Goal: Information Seeking & Learning: Check status

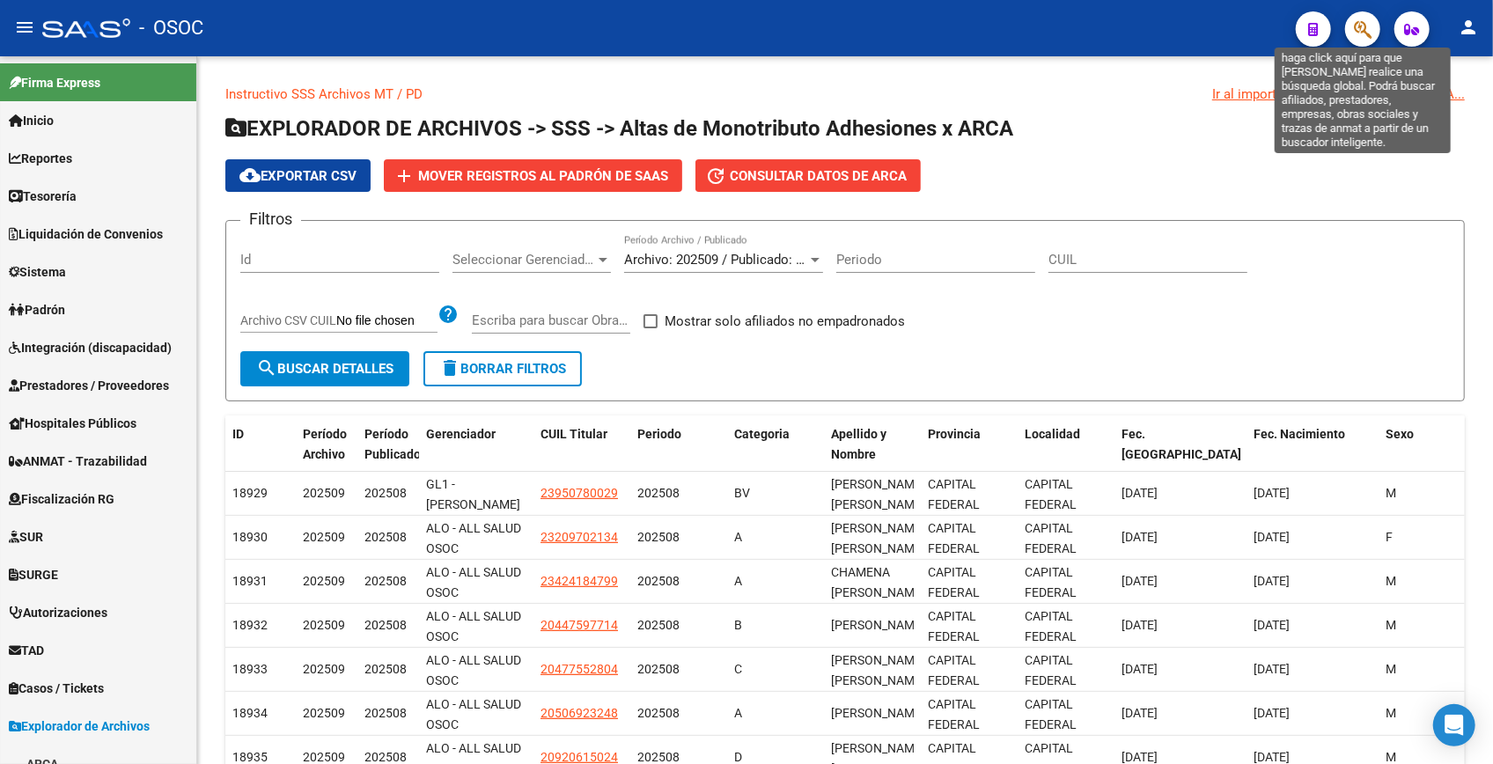
click at [1371, 26] on icon "button" at bounding box center [1363, 29] width 18 height 20
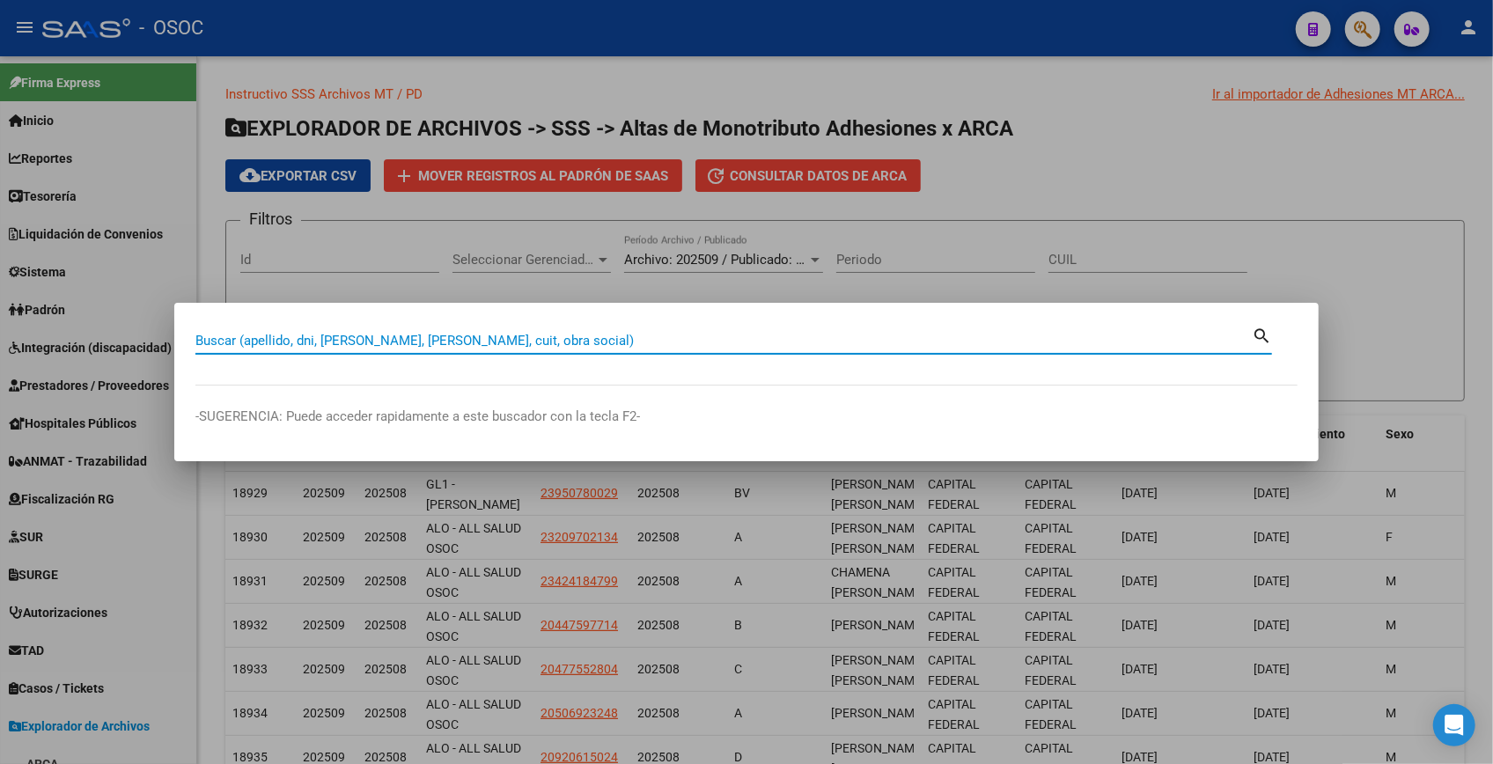
paste input "25804874"
type input "25804874"
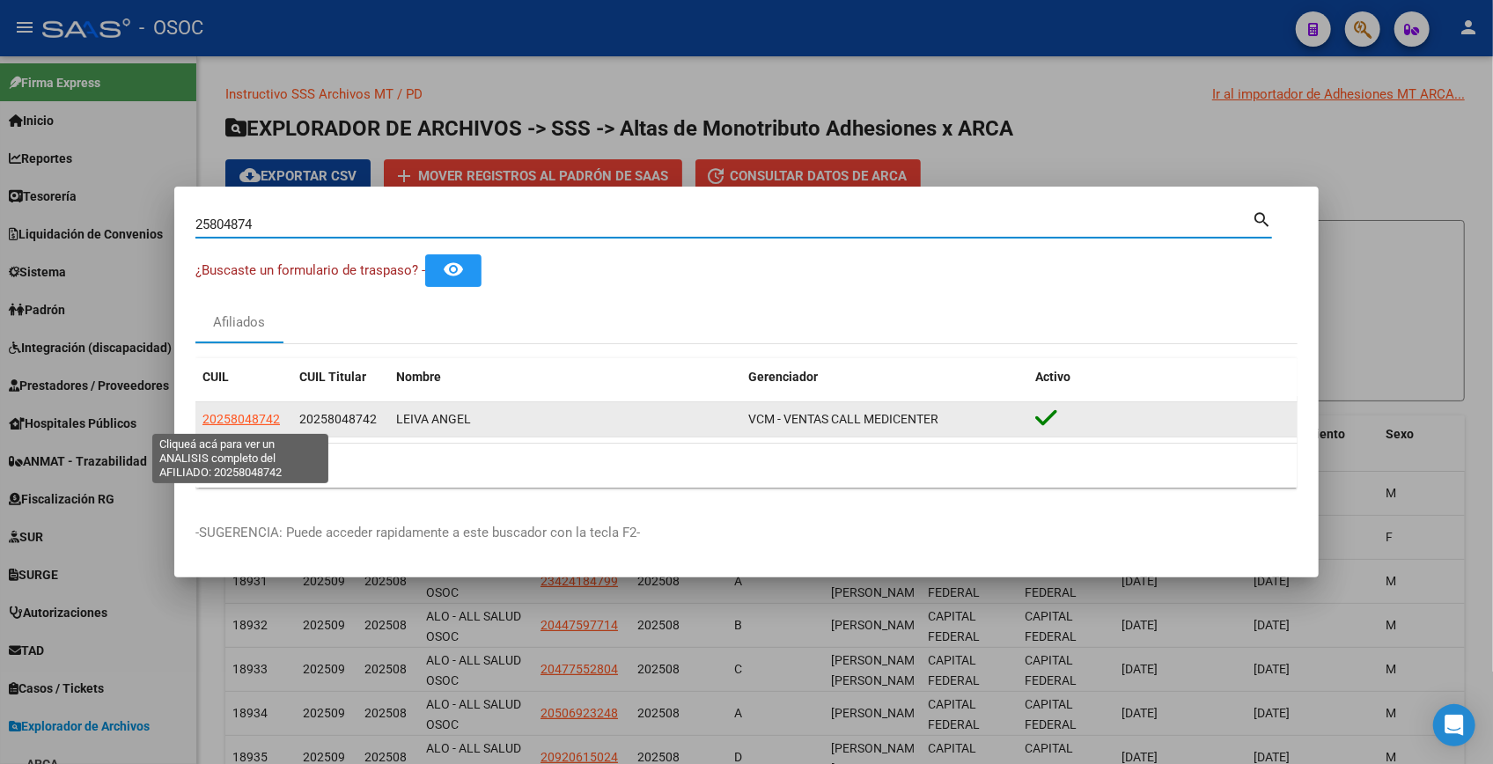
click at [272, 423] on span "20258048742" at bounding box center [241, 419] width 77 height 14
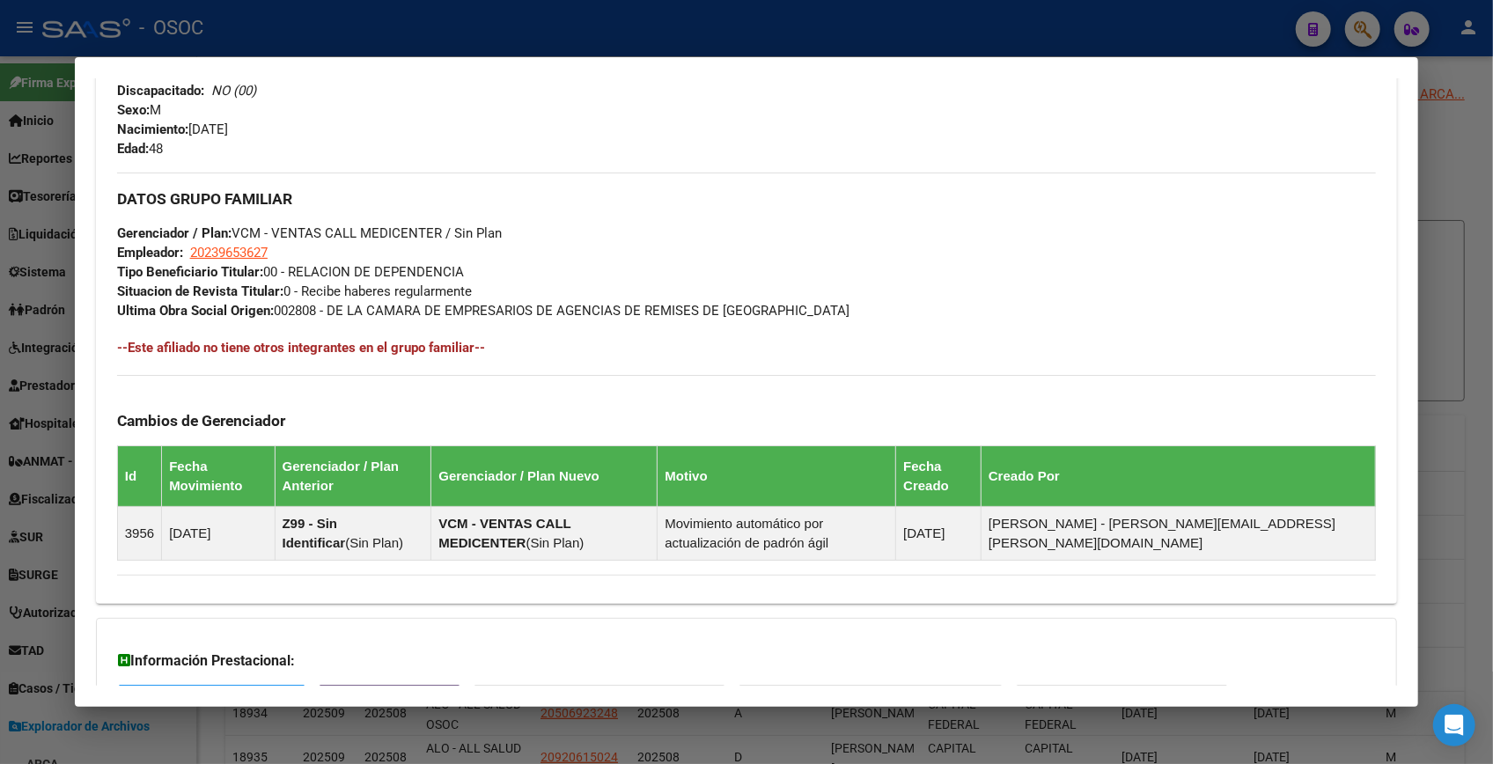
scroll to position [896, 0]
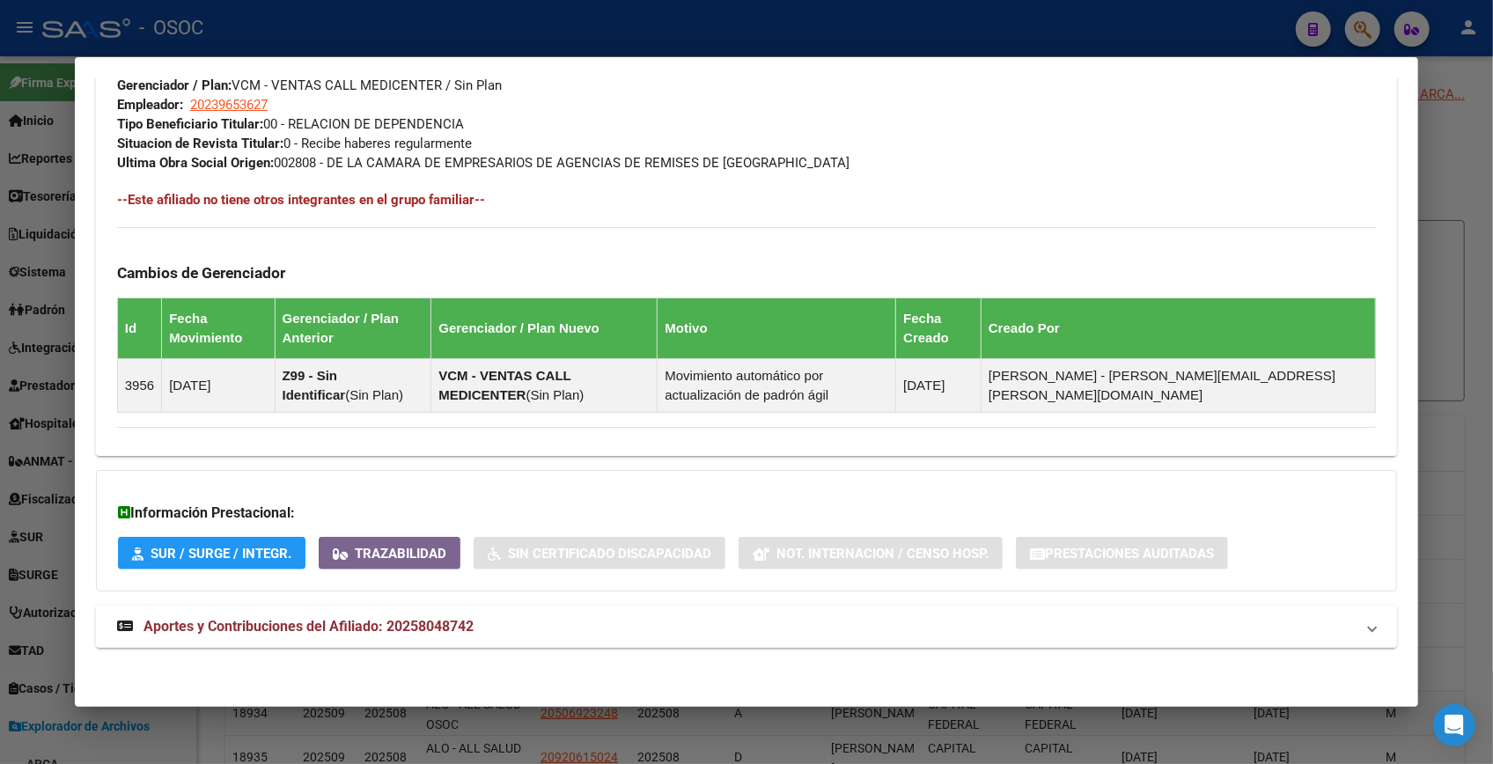
click at [279, 643] on mat-expansion-panel-header "Aportes y Contribuciones del Afiliado: 20258048742" at bounding box center [747, 627] width 1302 height 42
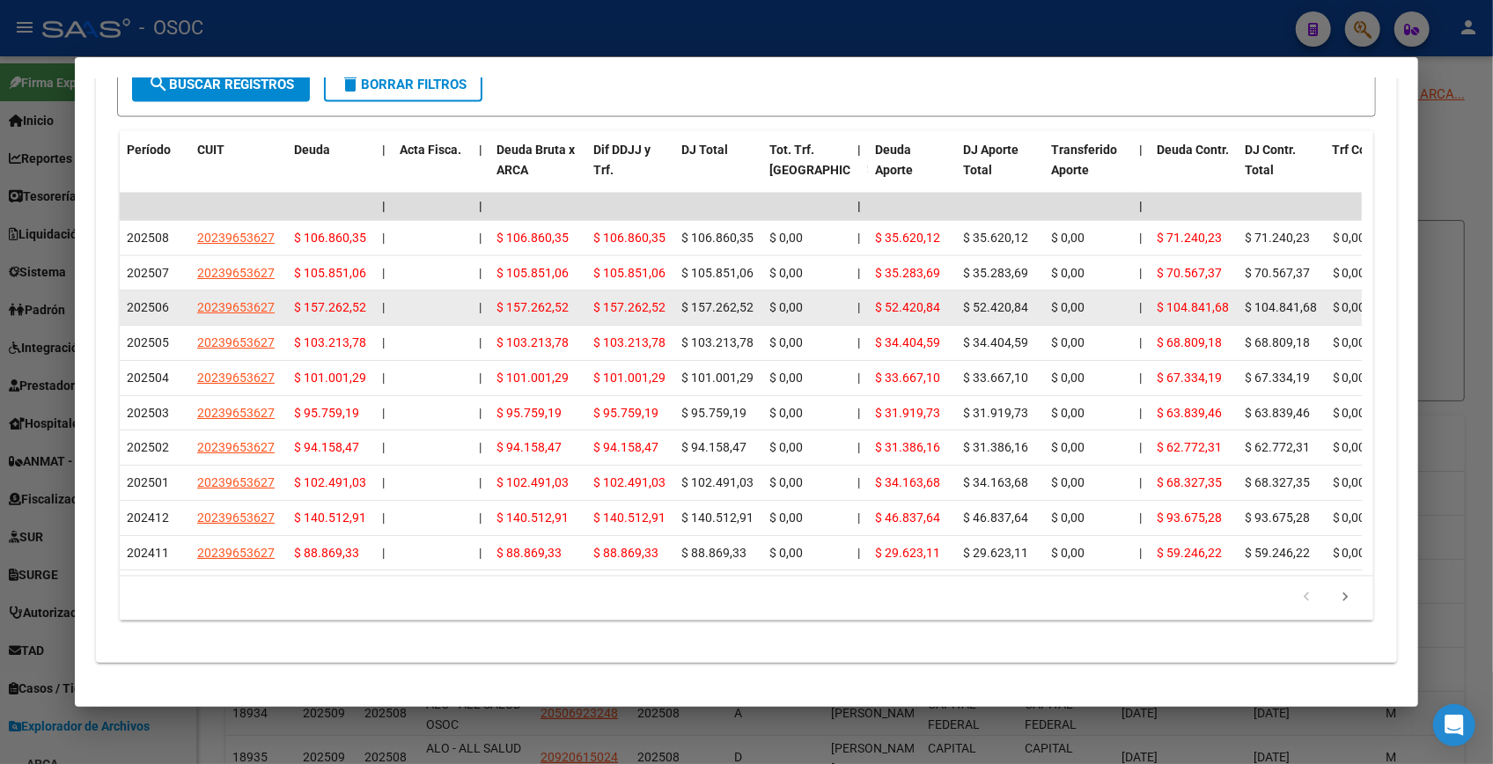
scroll to position [1749, 0]
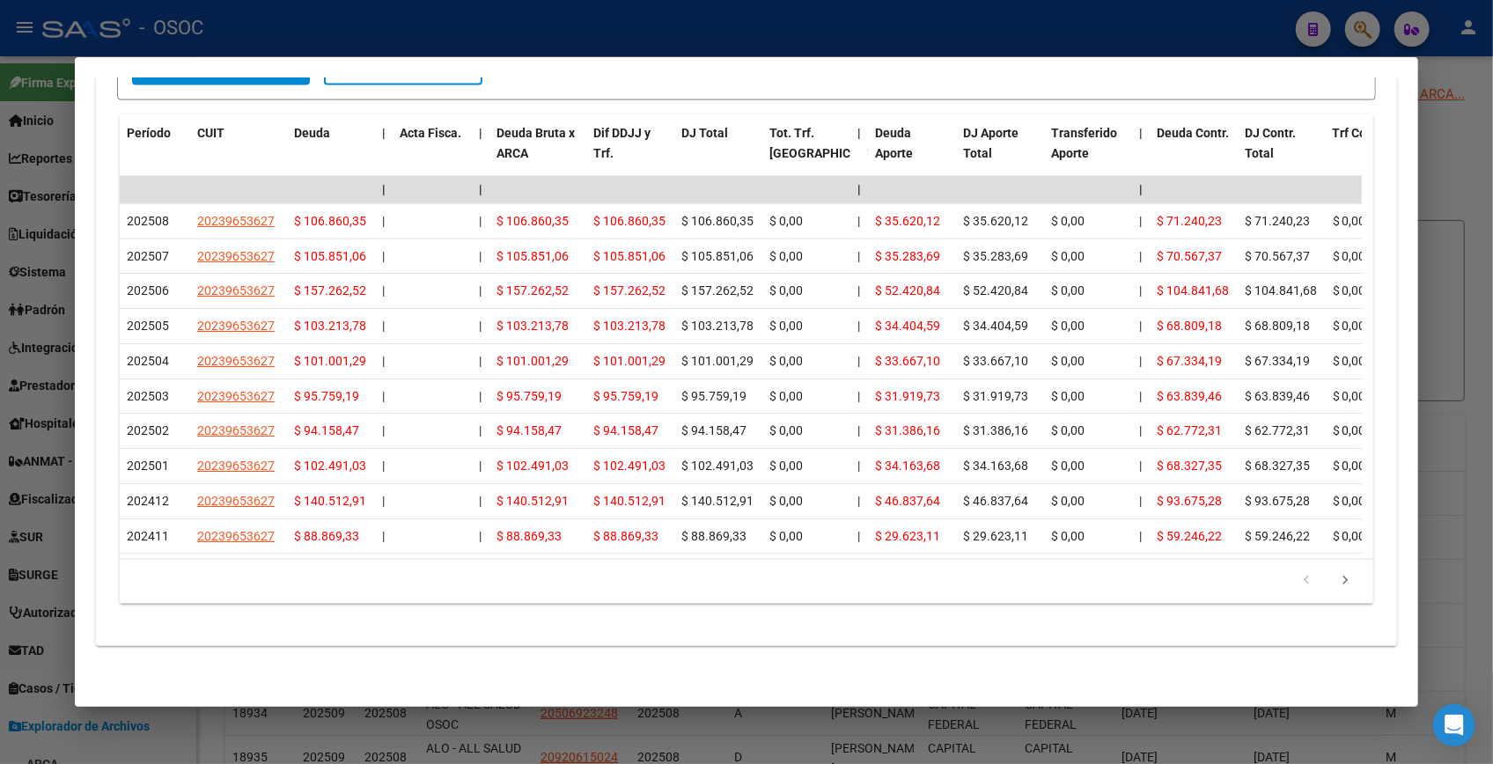
click at [1450, 182] on div at bounding box center [746, 382] width 1493 height 764
click at [1450, 182] on div "cloud_download Exportar CSV add Mover registros al [PERSON_NAME] update Consult…" at bounding box center [845, 175] width 1240 height 33
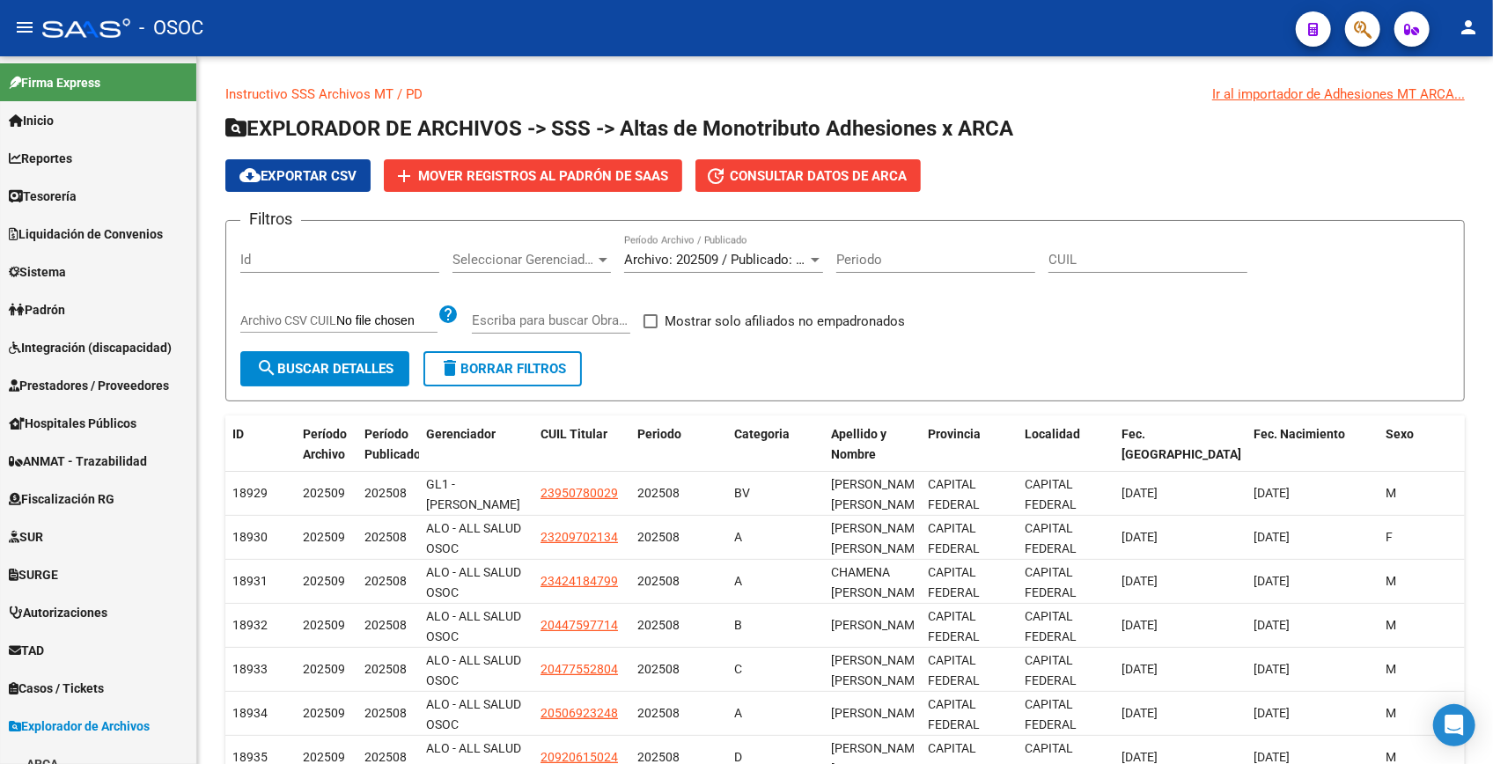
click at [1369, 42] on span "button" at bounding box center [1363, 29] width 18 height 36
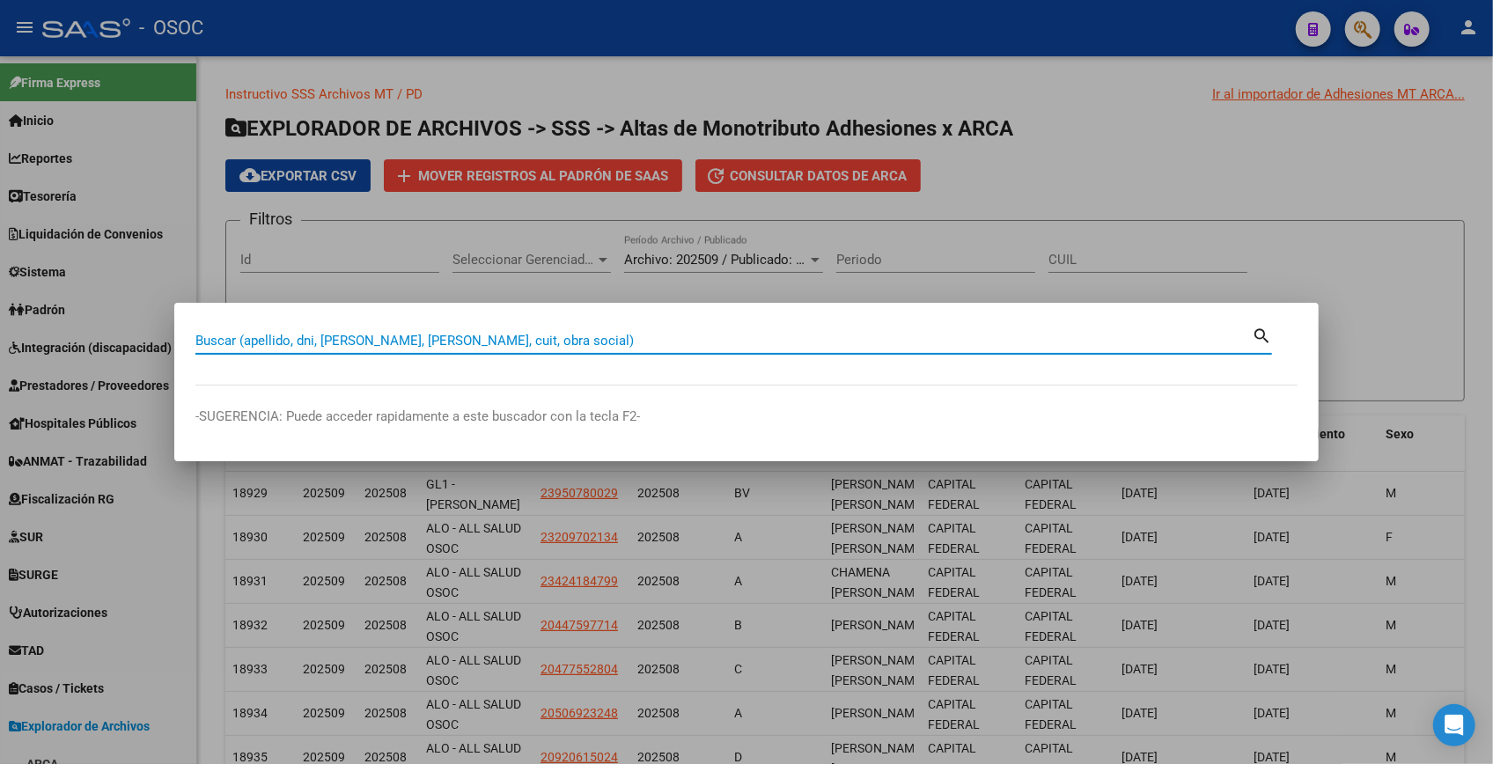
paste input "29461757"
type input "29461757"
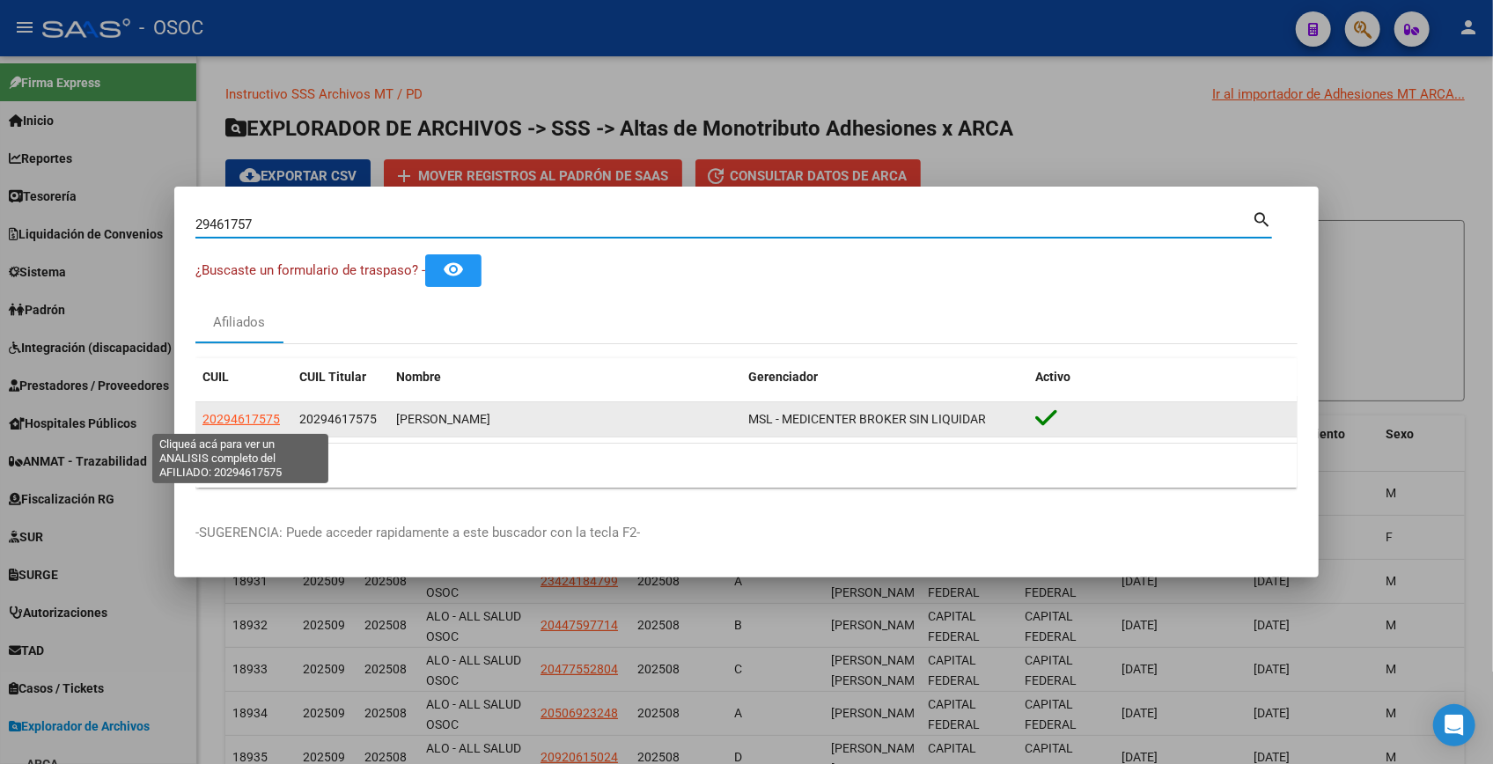
click at [225, 418] on span "20294617575" at bounding box center [241, 419] width 77 height 14
type textarea "20294617575"
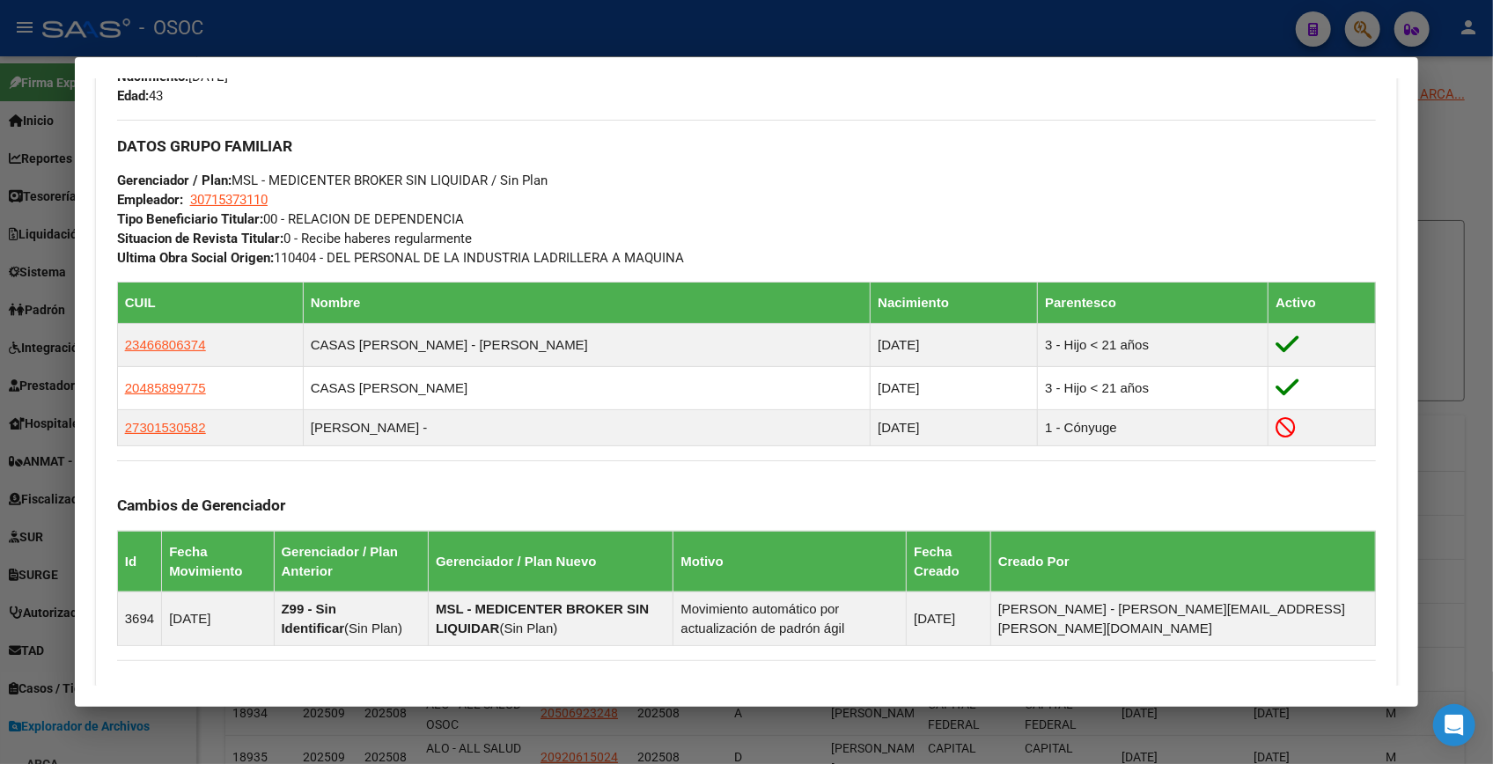
scroll to position [1036, 0]
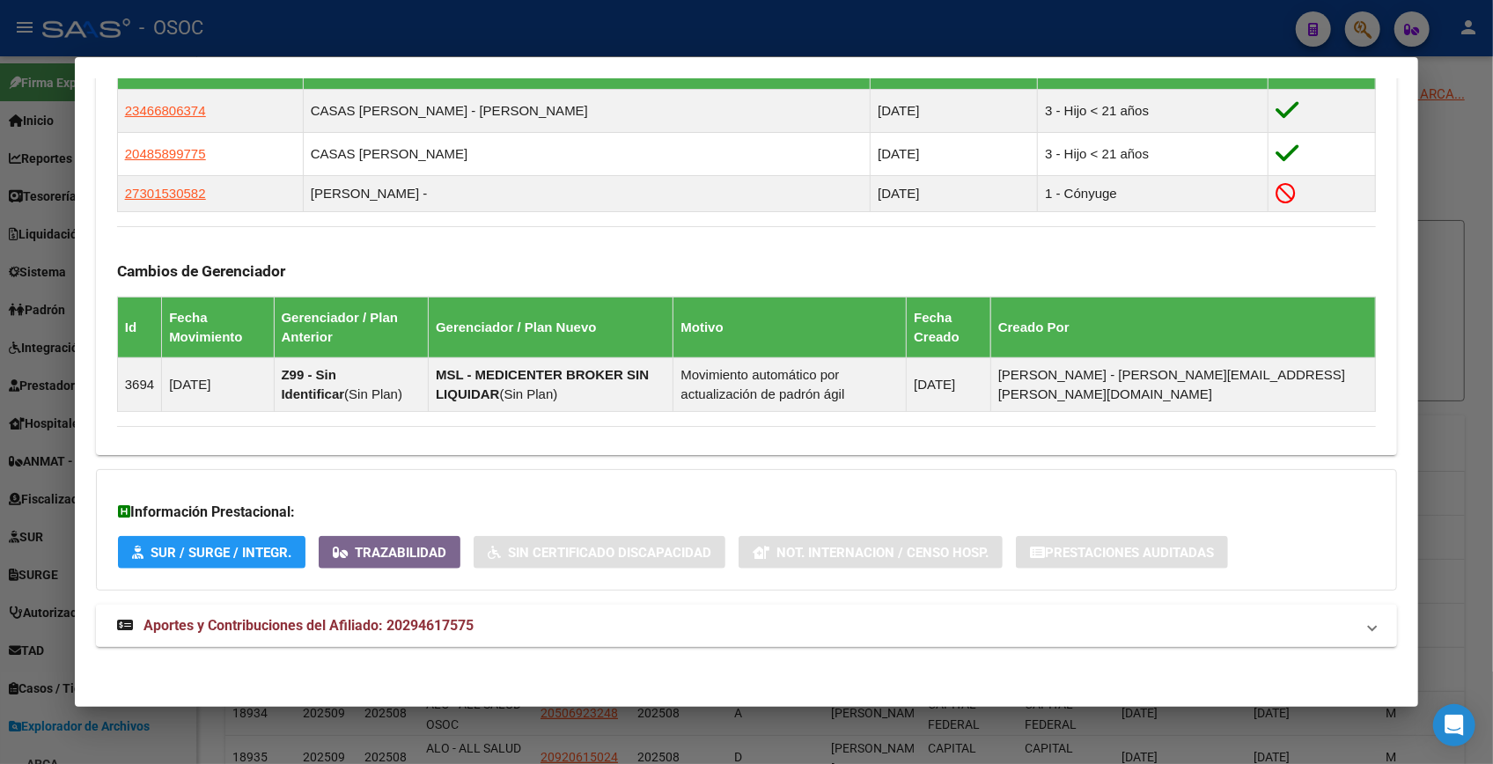
click at [496, 623] on mat-panel-title "Aportes y Contribuciones del Afiliado: 20294617575" at bounding box center [736, 626] width 1238 height 21
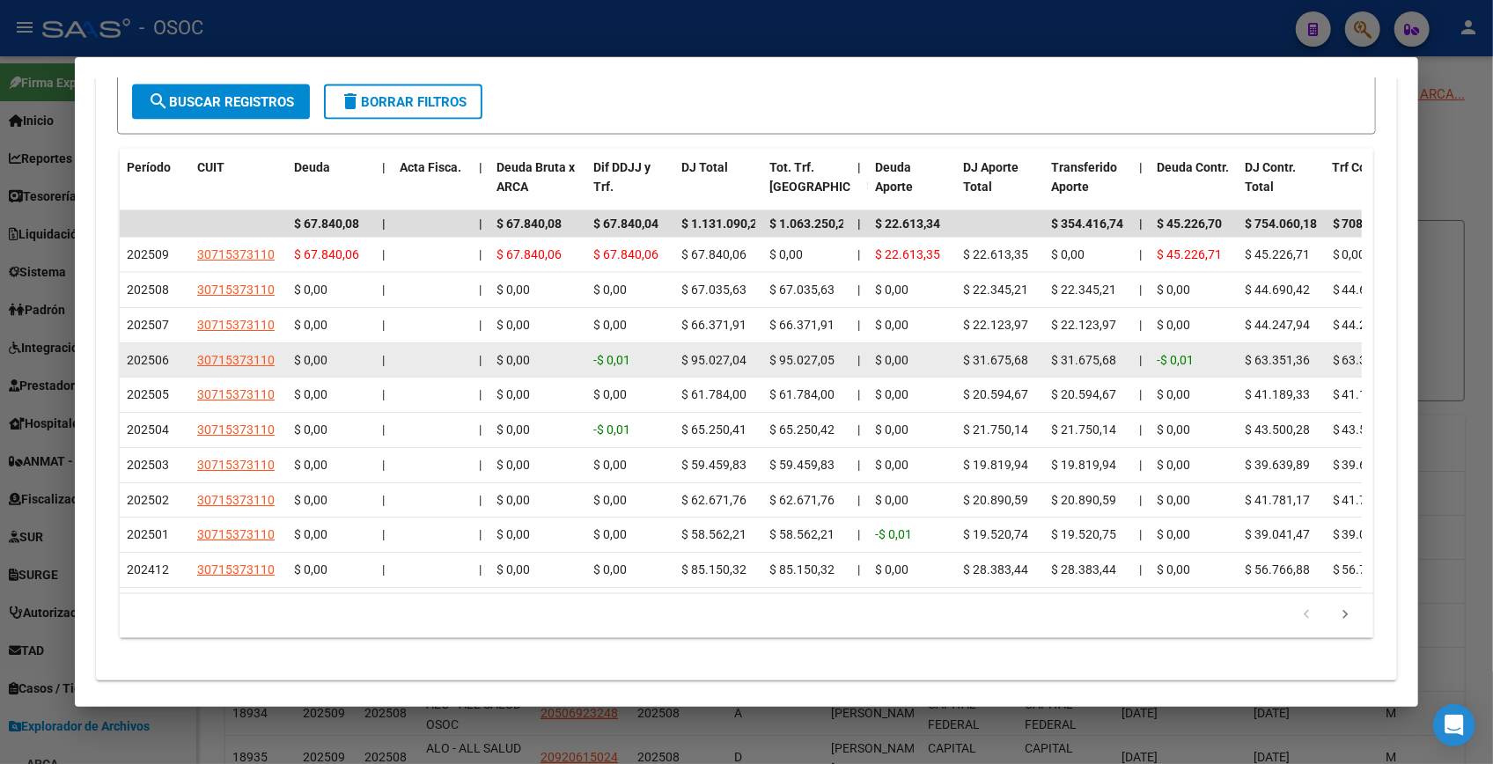
scroll to position [1888, 0]
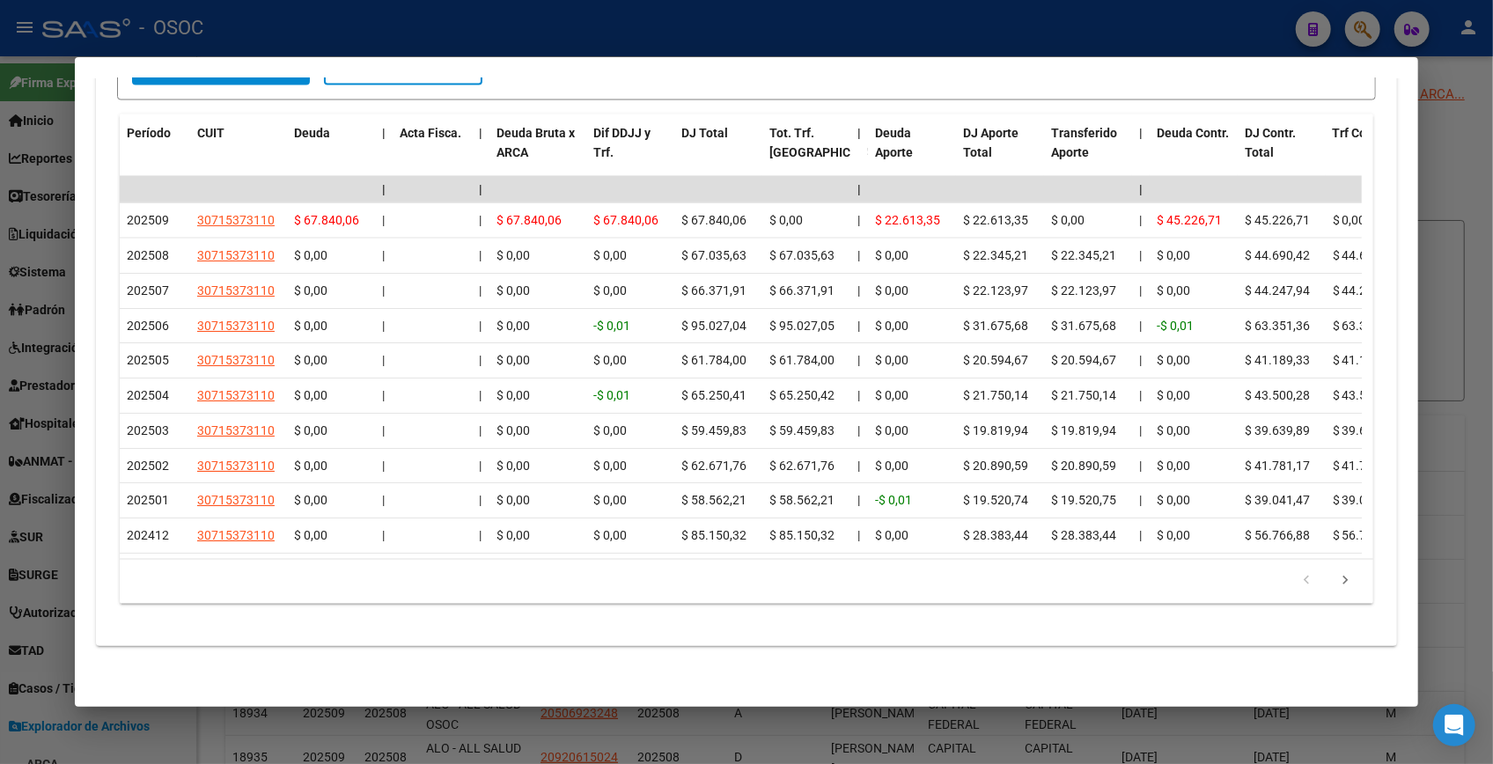
click at [1459, 121] on div at bounding box center [746, 382] width 1493 height 764
click at [1458, 122] on h1 "EXPLORADOR DE ARCHIVOS -> SSS -> Altas de Monotributo Adhesiones x ARCA" at bounding box center [845, 129] width 1240 height 31
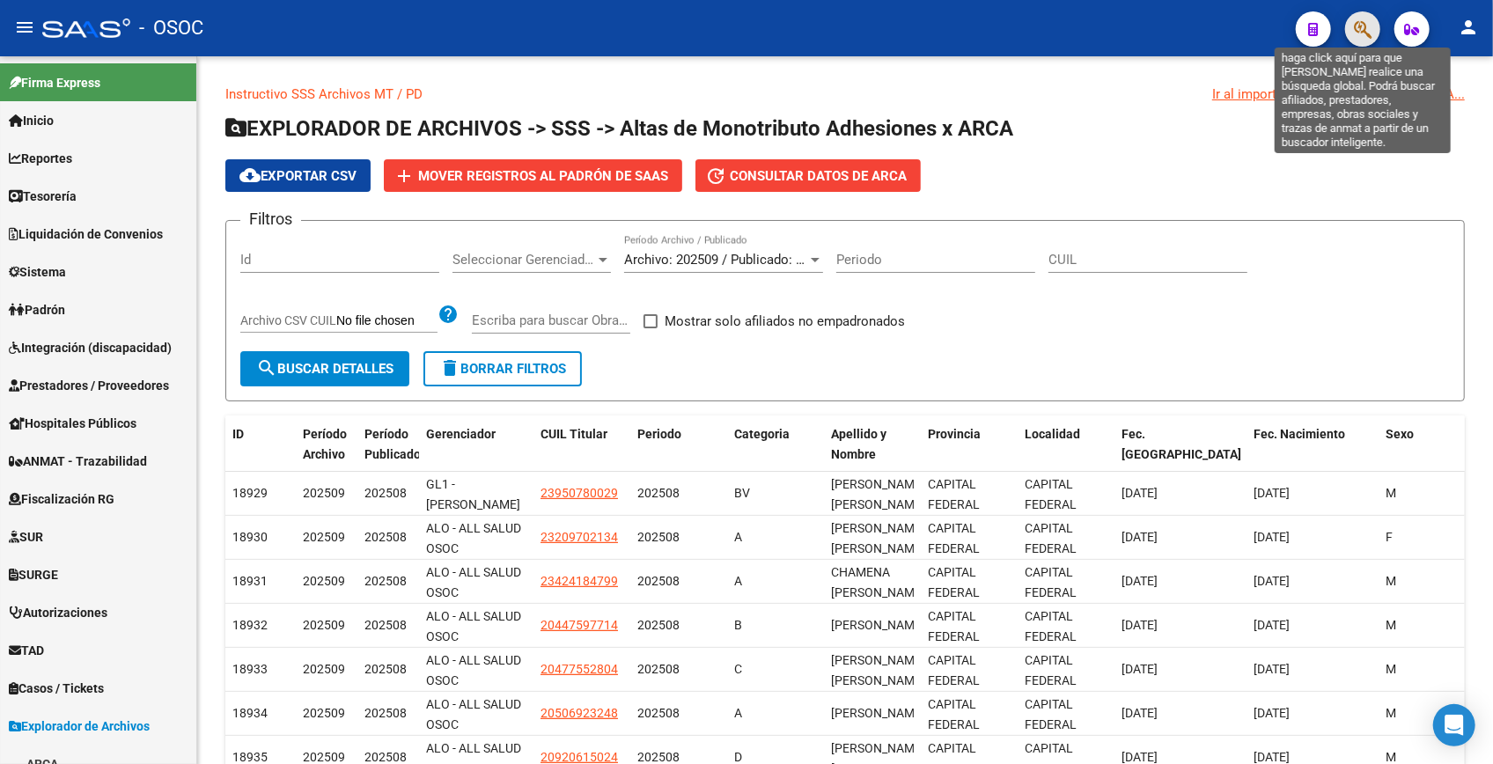
click at [1364, 29] on icon "button" at bounding box center [1363, 29] width 18 height 20
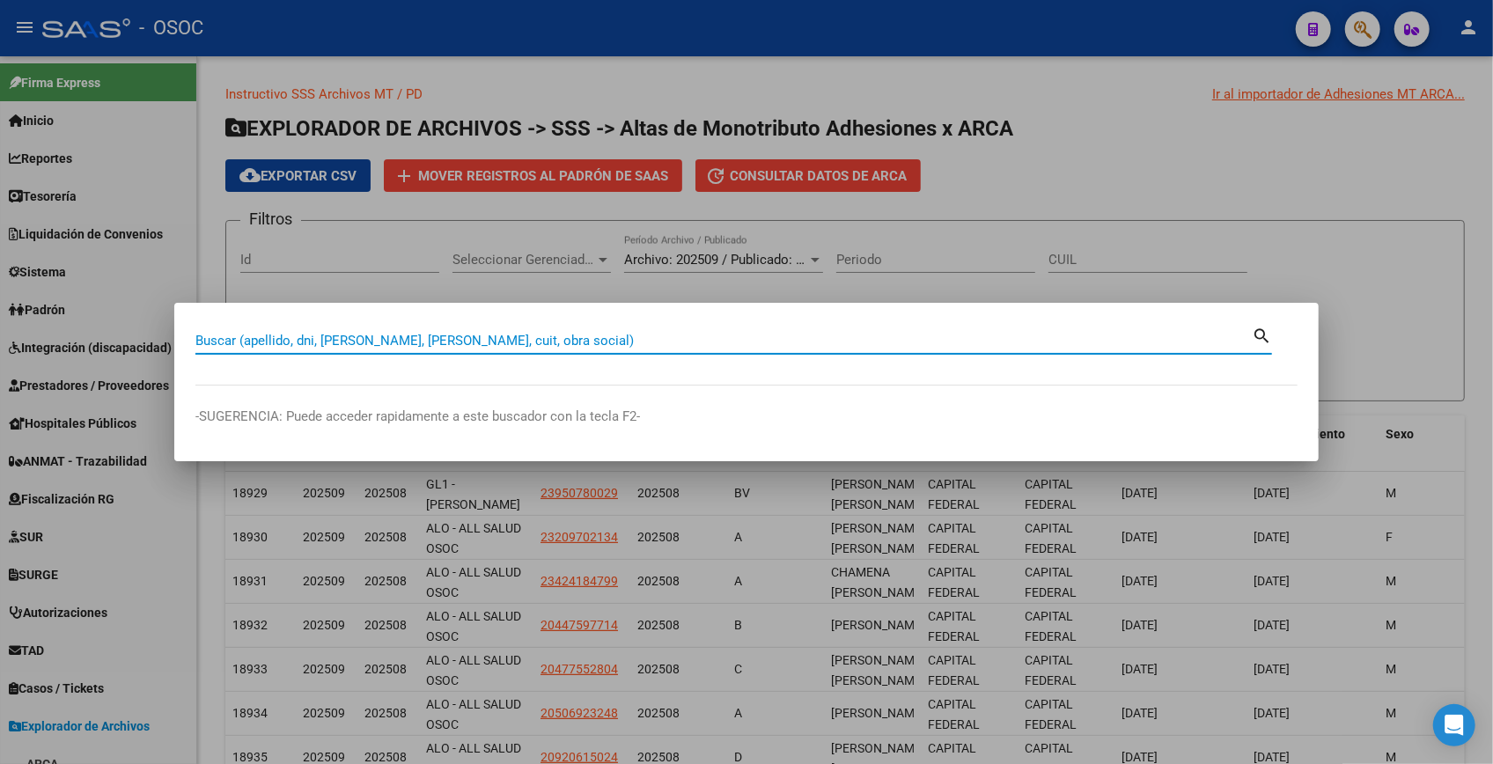
type input "3"
type input "94306140"
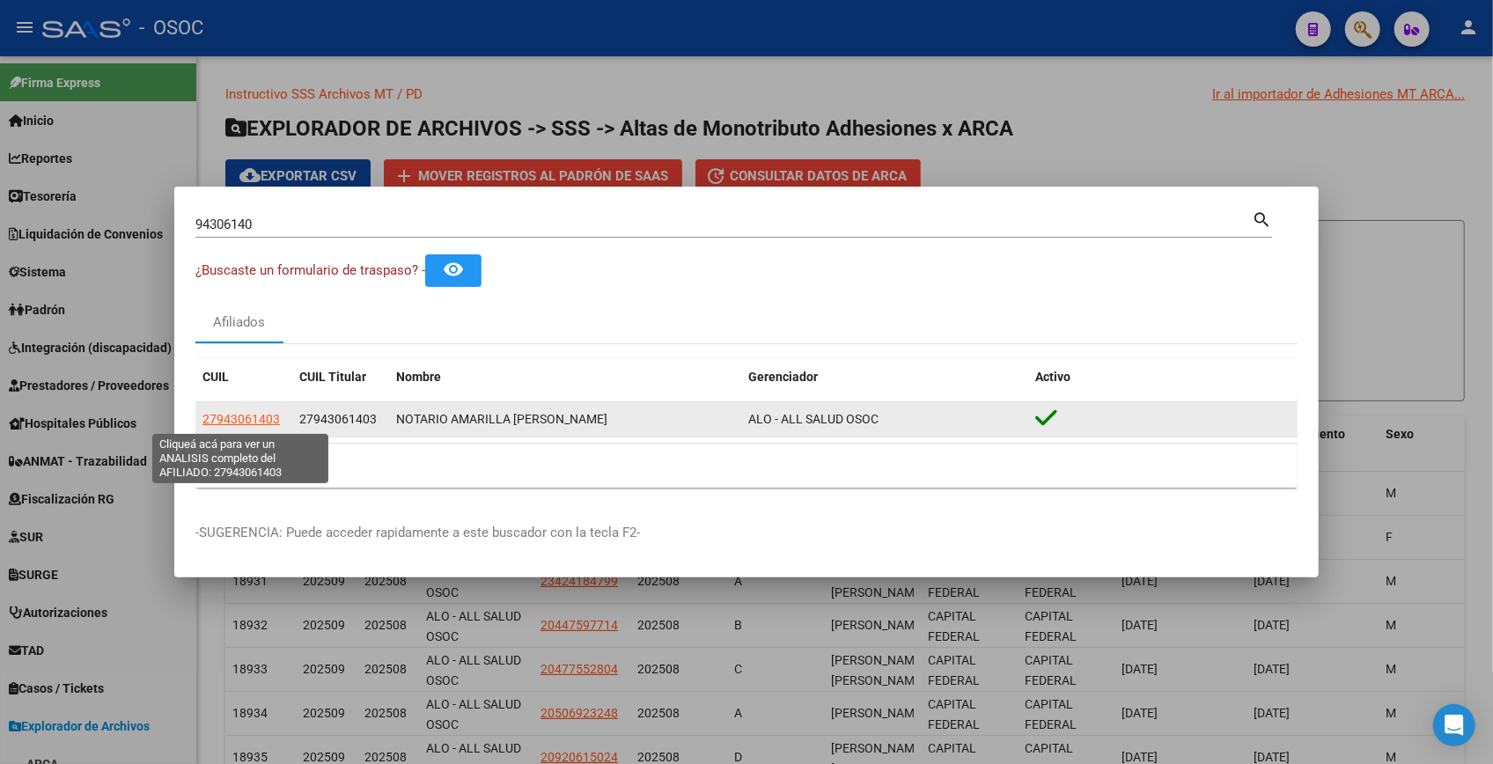
click at [253, 417] on span "27943061403" at bounding box center [241, 419] width 77 height 14
type textarea "27943061403"
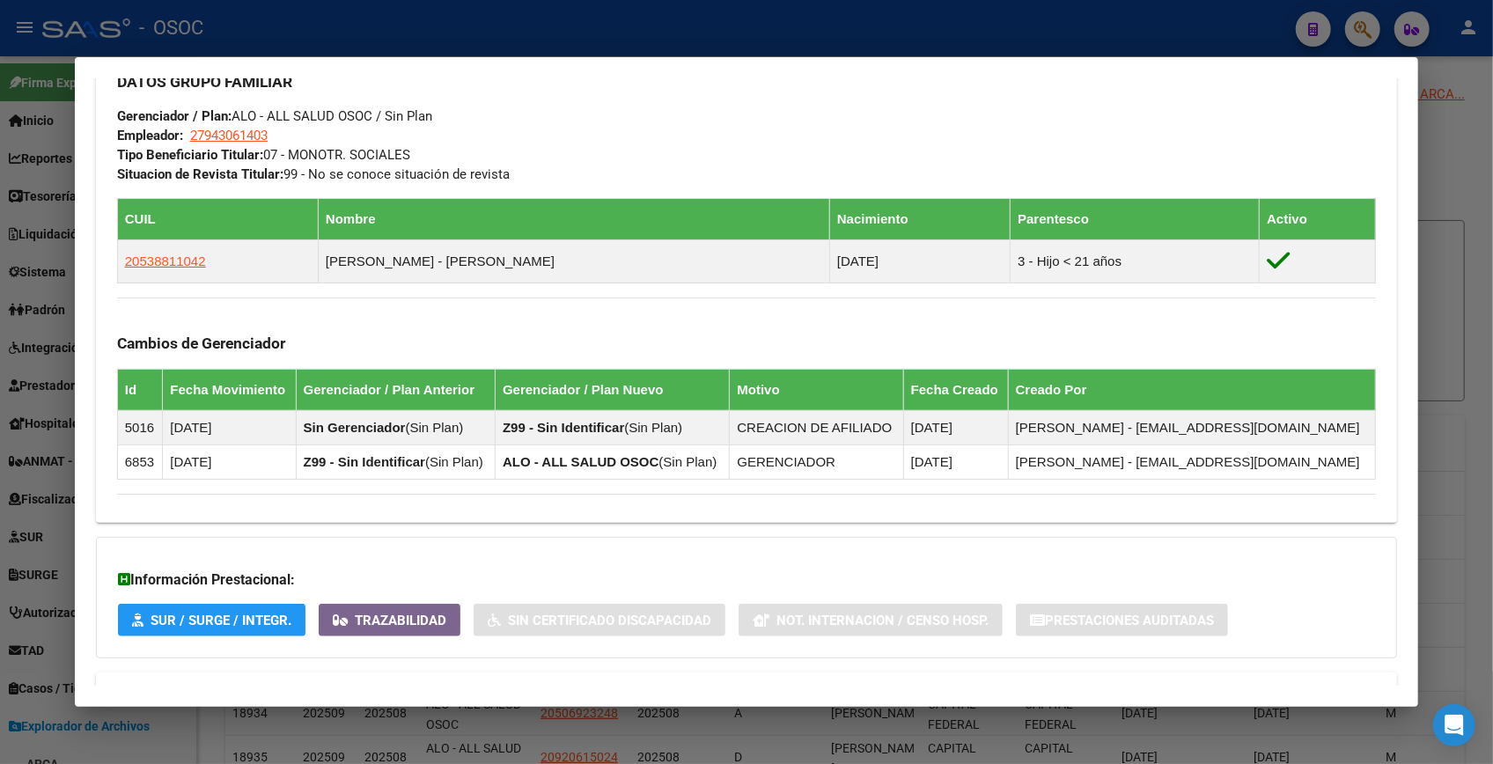
scroll to position [898, 0]
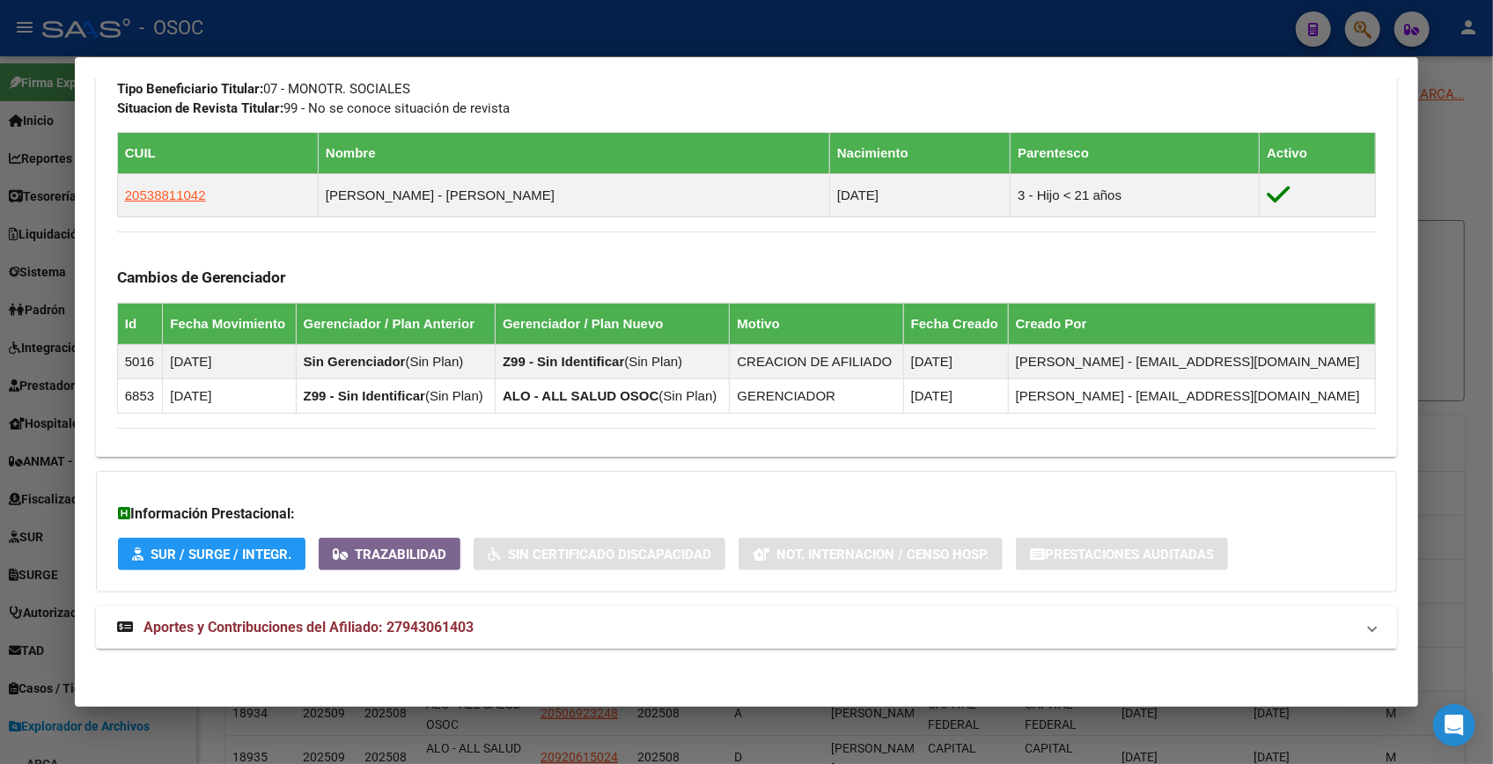
click at [474, 619] on span "Aportes y Contribuciones del Afiliado: 27943061403" at bounding box center [309, 627] width 330 height 17
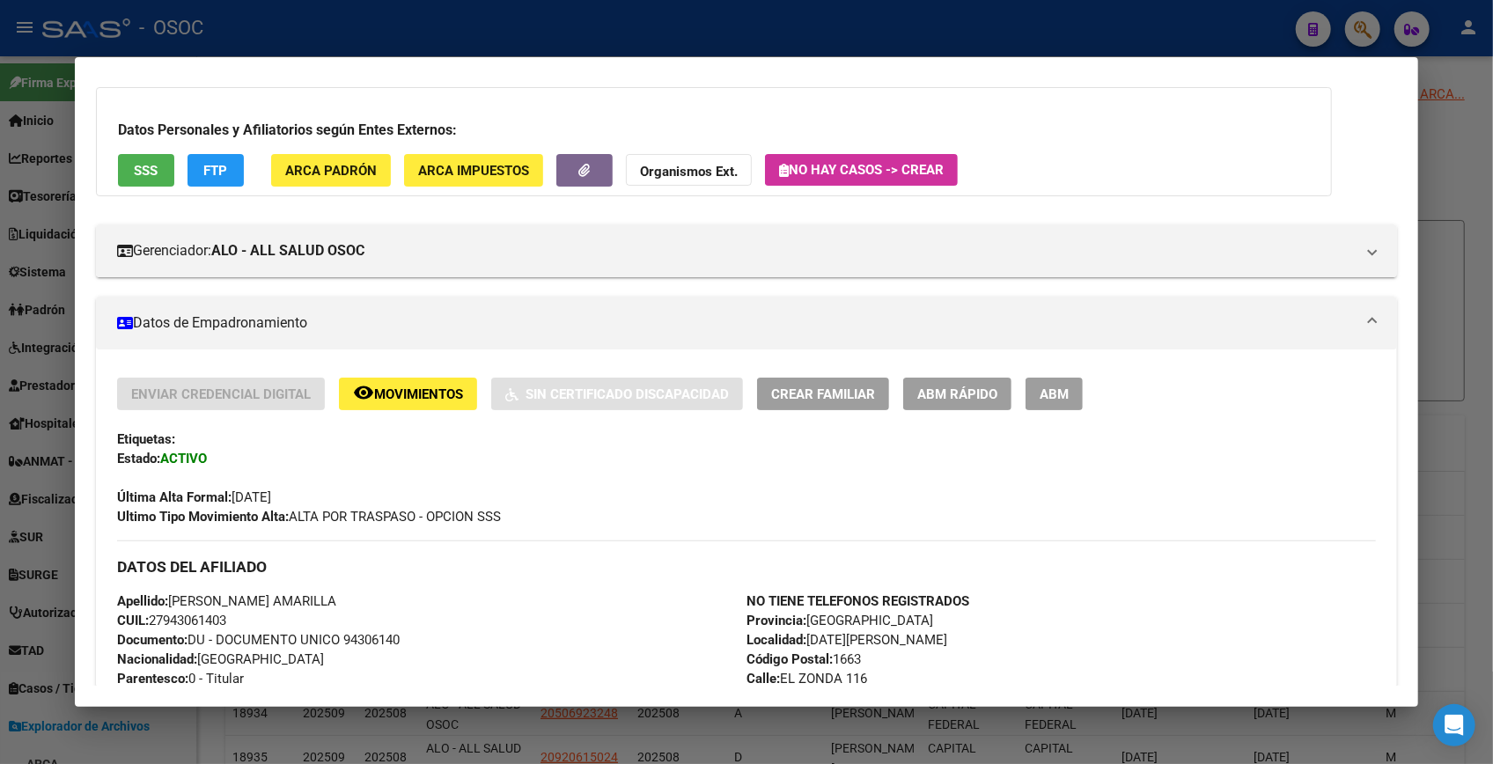
scroll to position [0, 0]
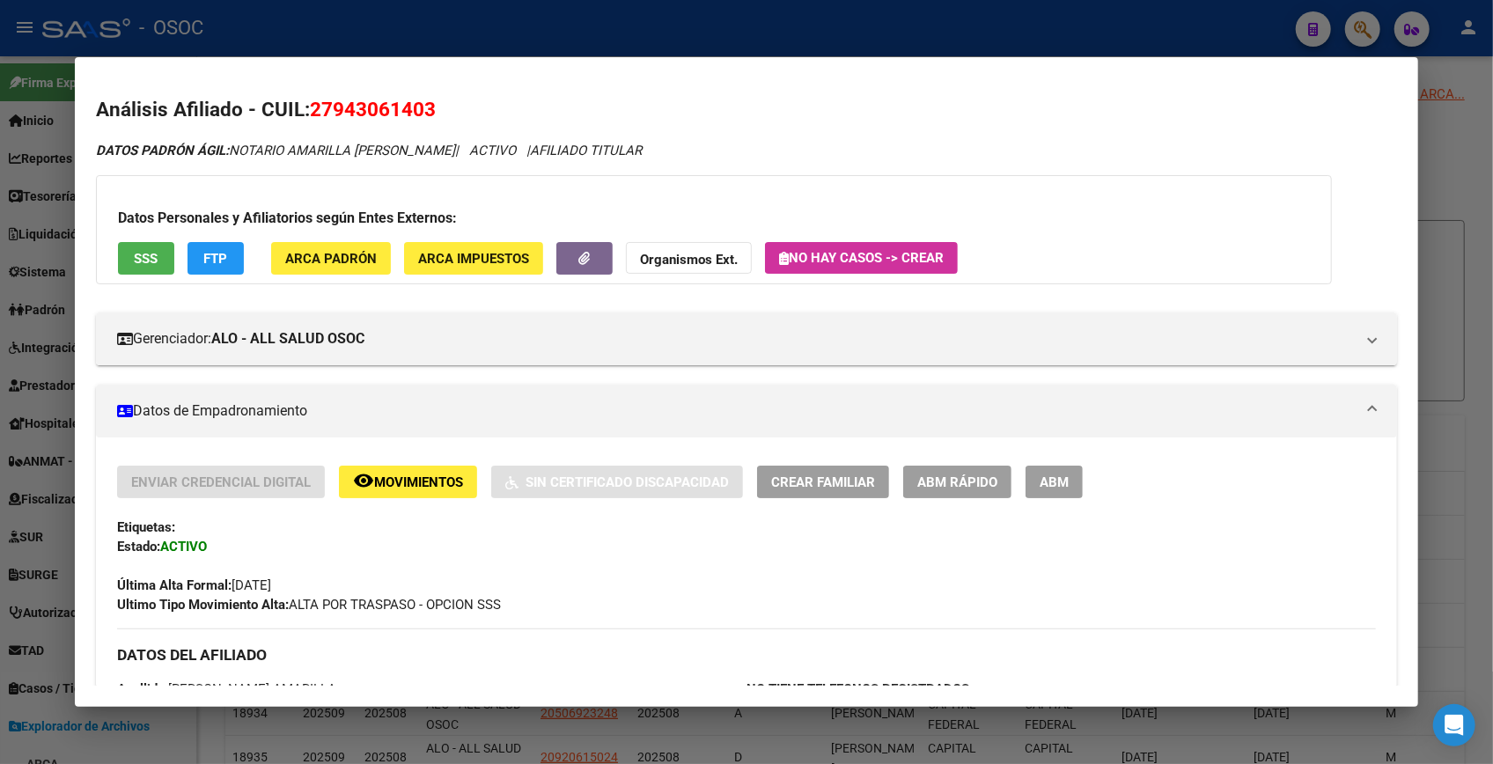
drag, startPoint x: 312, startPoint y: 107, endPoint x: 432, endPoint y: 107, distance: 120.6
click at [432, 107] on span "27943061403" at bounding box center [373, 109] width 126 height 23
copy span "27943061403"
click at [1438, 125] on div at bounding box center [746, 382] width 1493 height 764
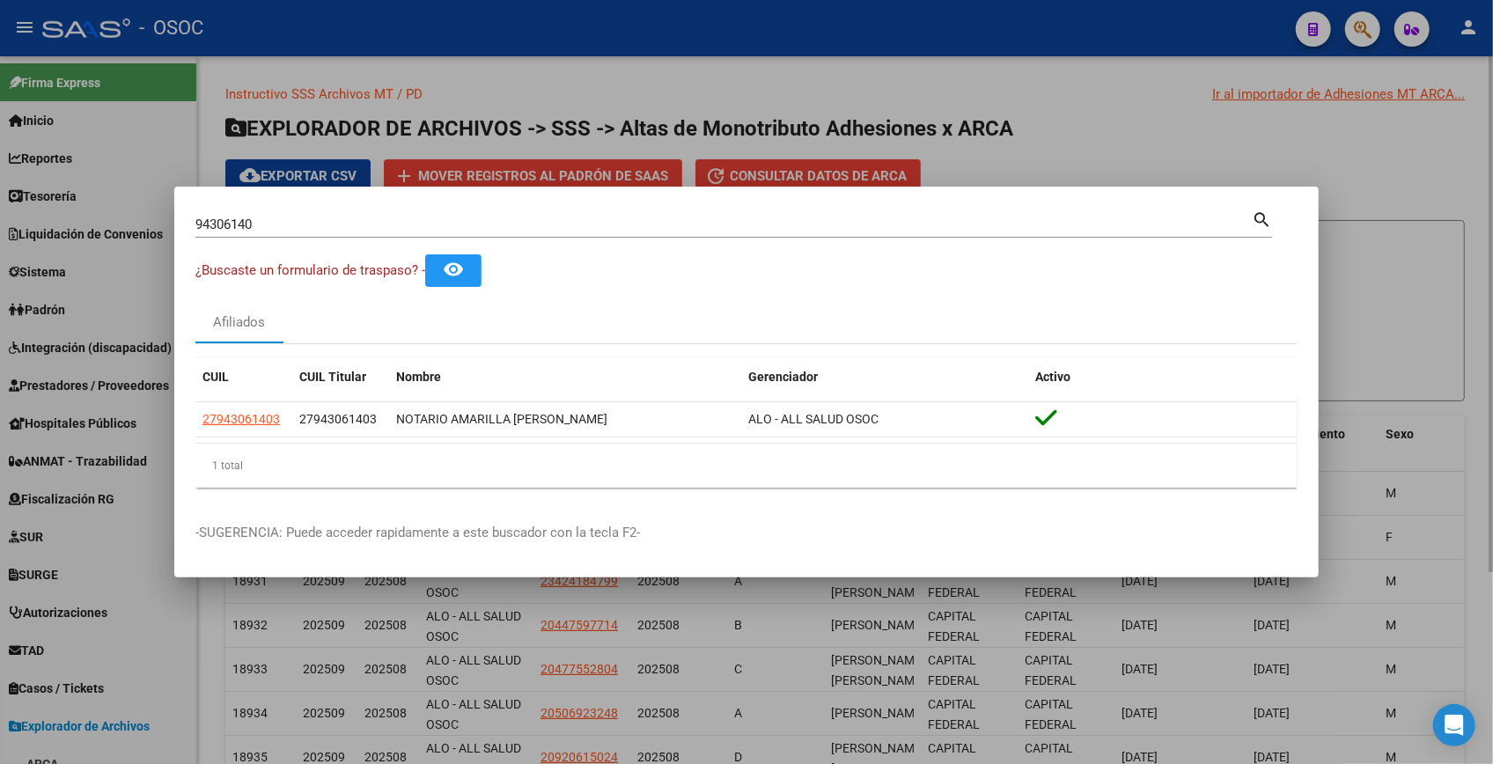
drag, startPoint x: 1369, startPoint y: 175, endPoint x: 1349, endPoint y: 63, distance: 113.7
click at [1367, 167] on div at bounding box center [746, 382] width 1493 height 764
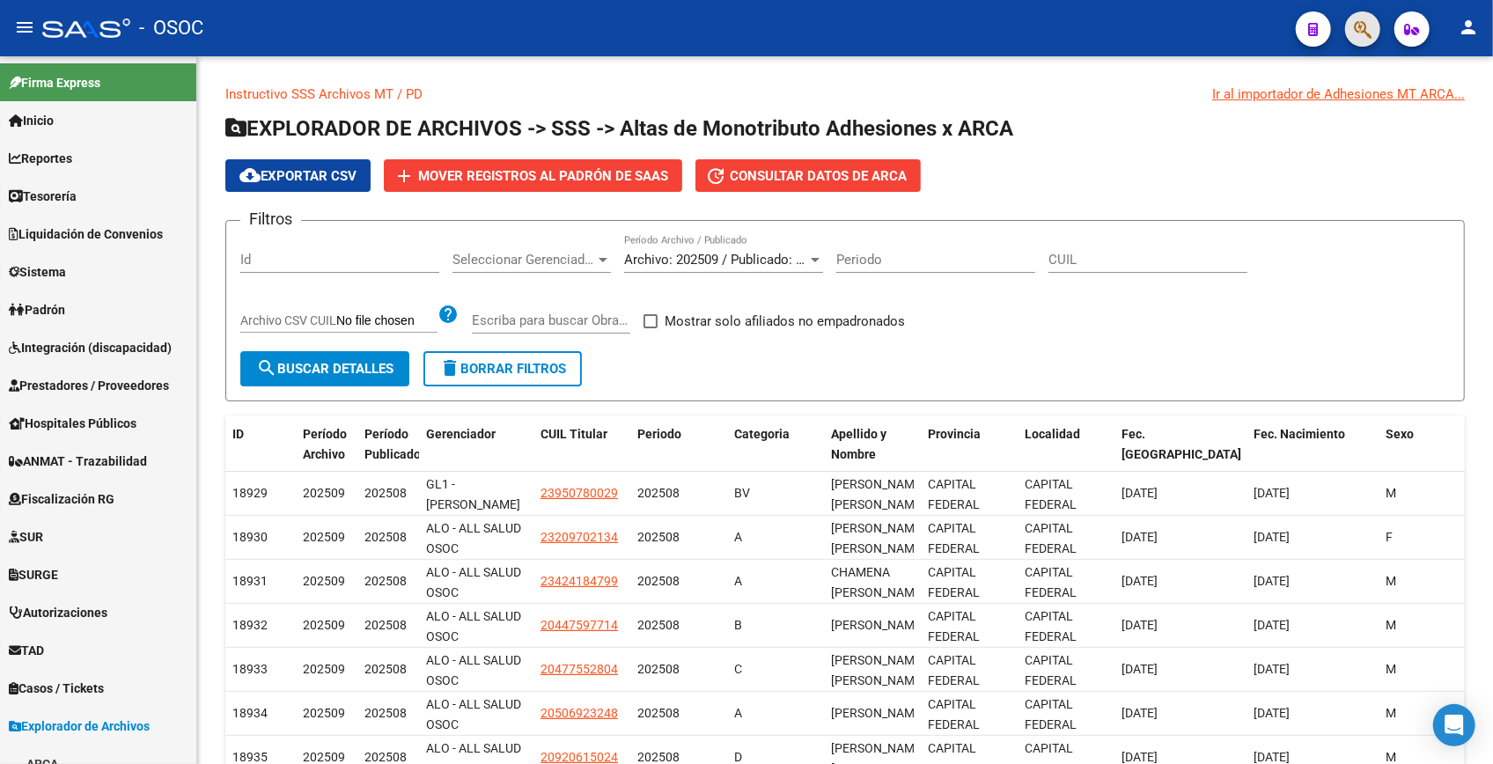
click at [1352, 41] on button "button" at bounding box center [1363, 28] width 35 height 35
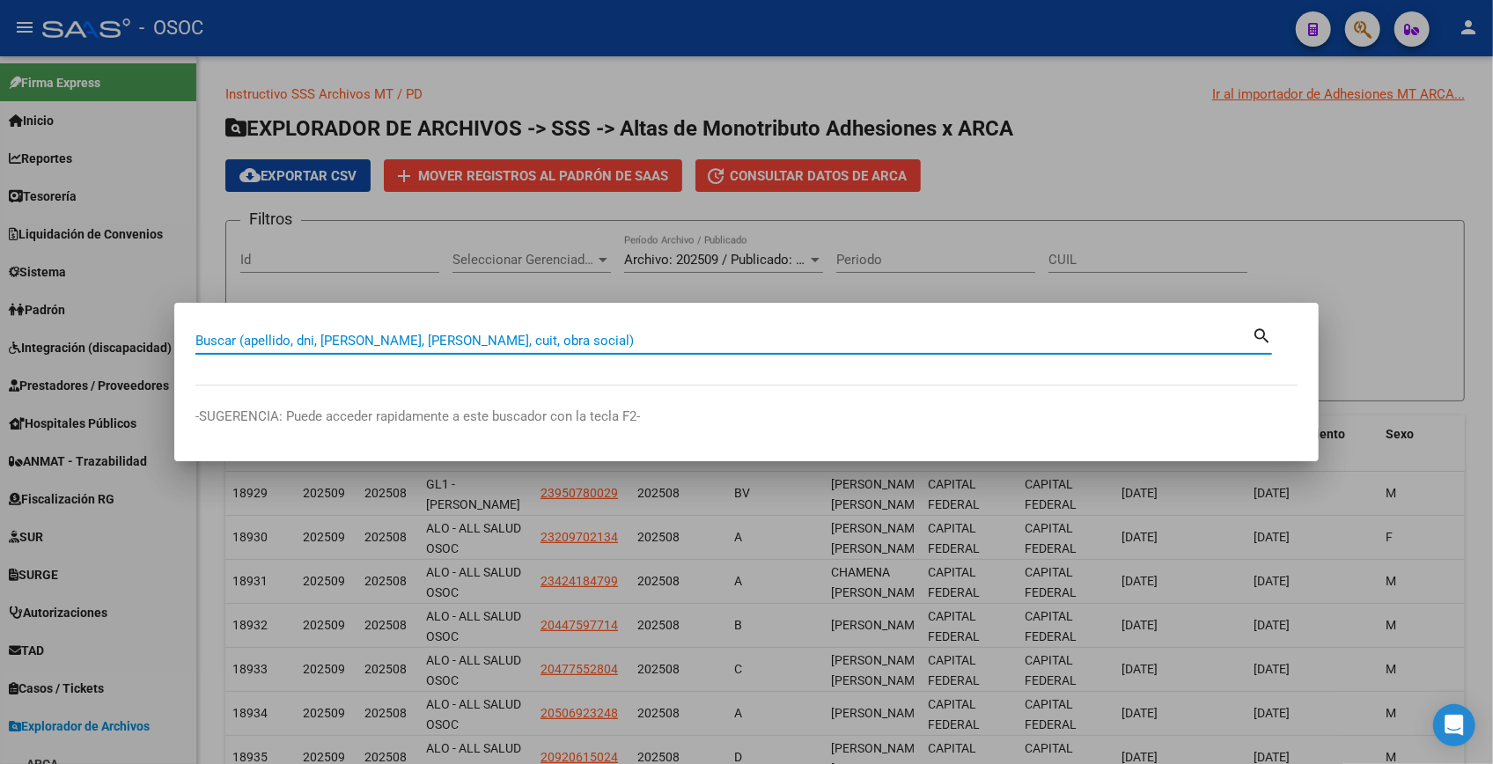
paste input "45049011"
type input "45049011"
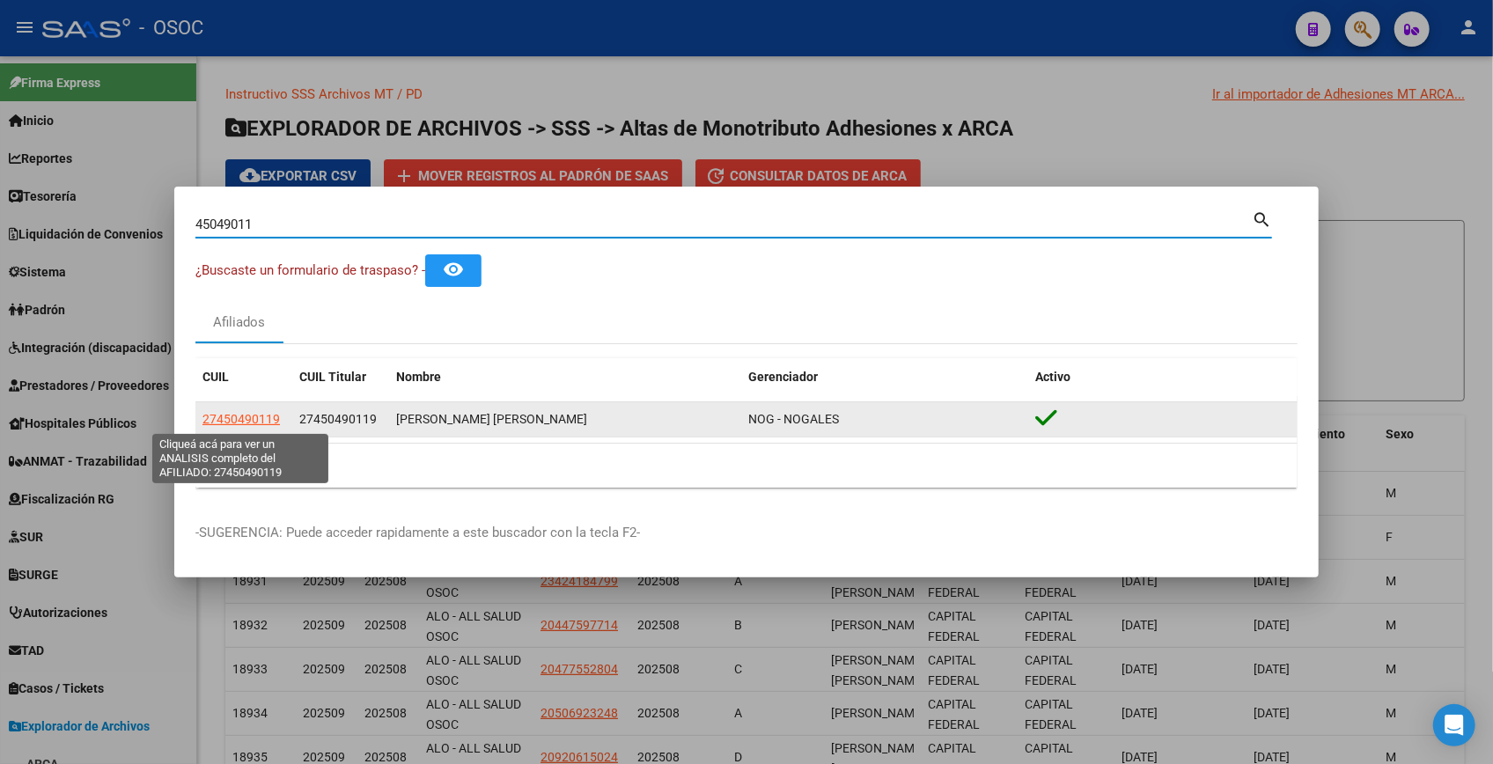
click at [248, 417] on span "27450490119" at bounding box center [241, 419] width 77 height 14
type textarea "27450490119"
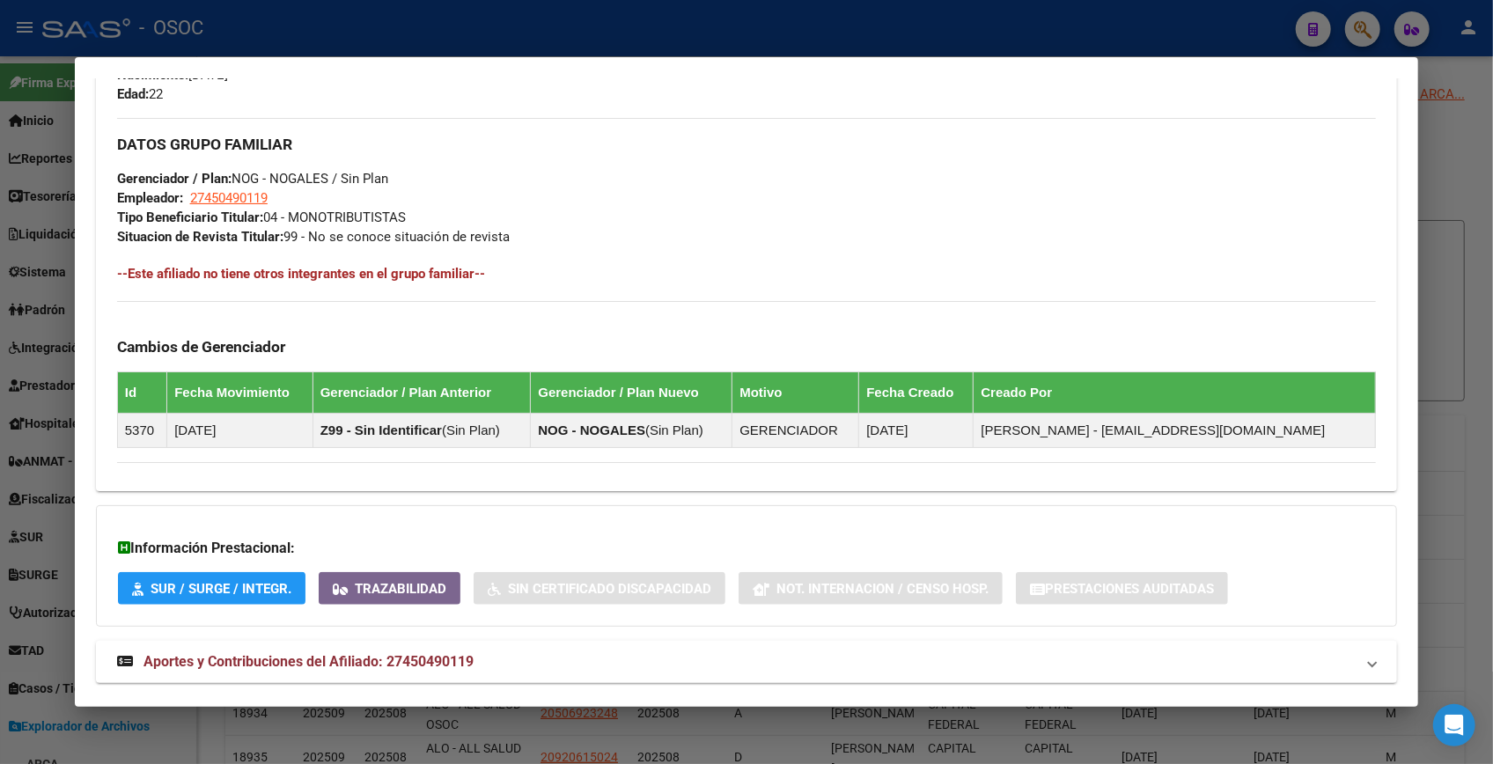
scroll to position [838, 0]
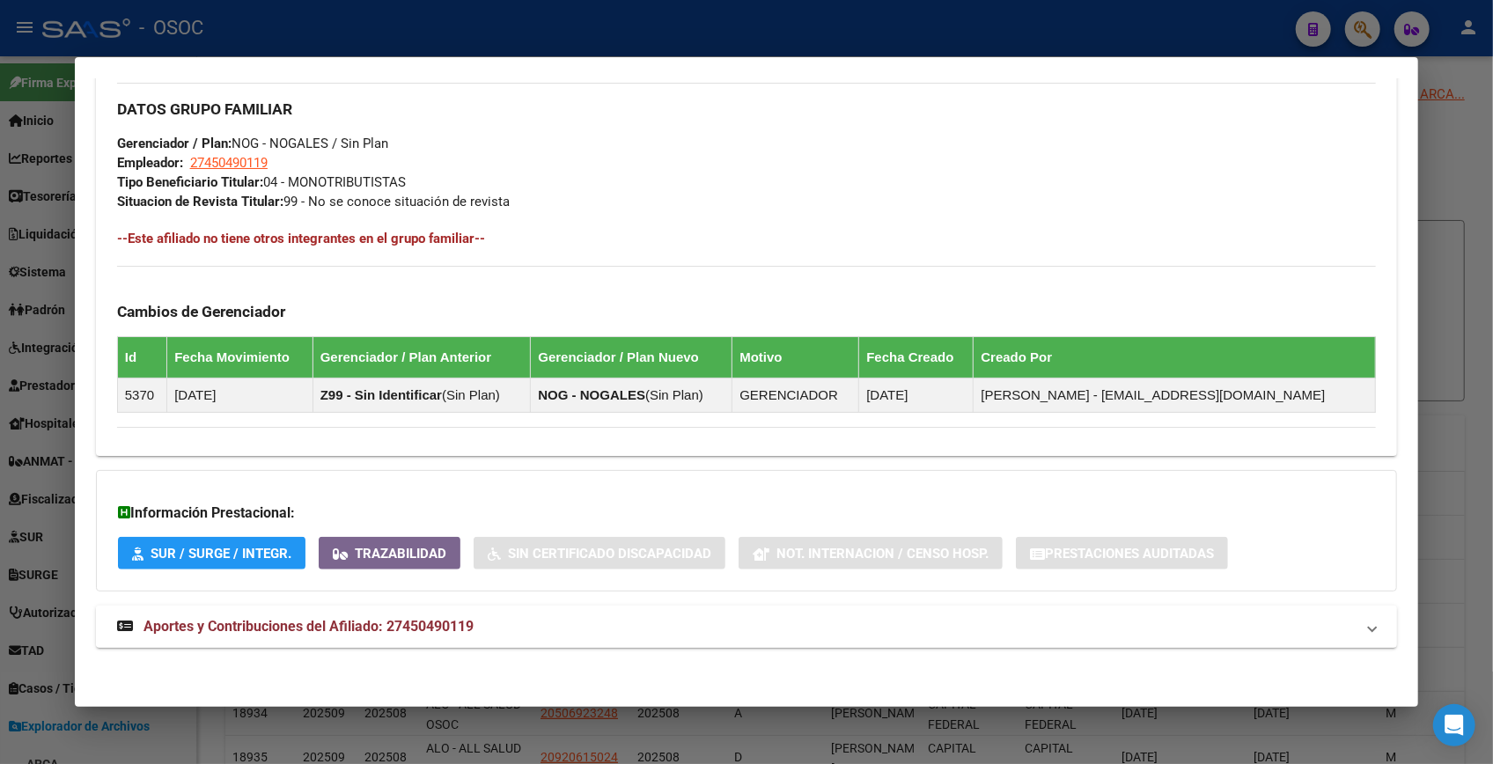
click at [377, 635] on mat-expansion-panel-header "Aportes y Contribuciones del Afiliado: 27450490119" at bounding box center [747, 627] width 1302 height 42
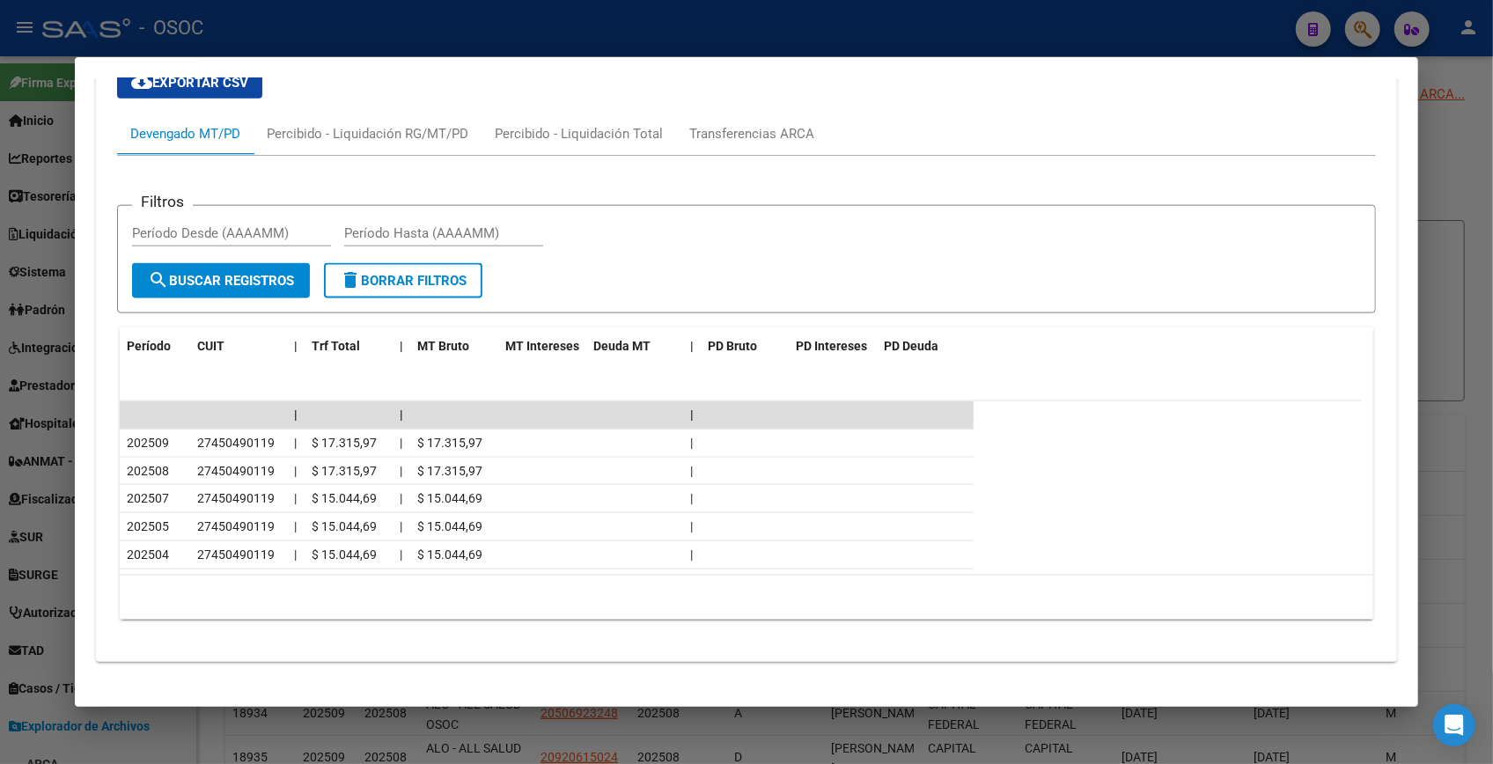
scroll to position [1488, 0]
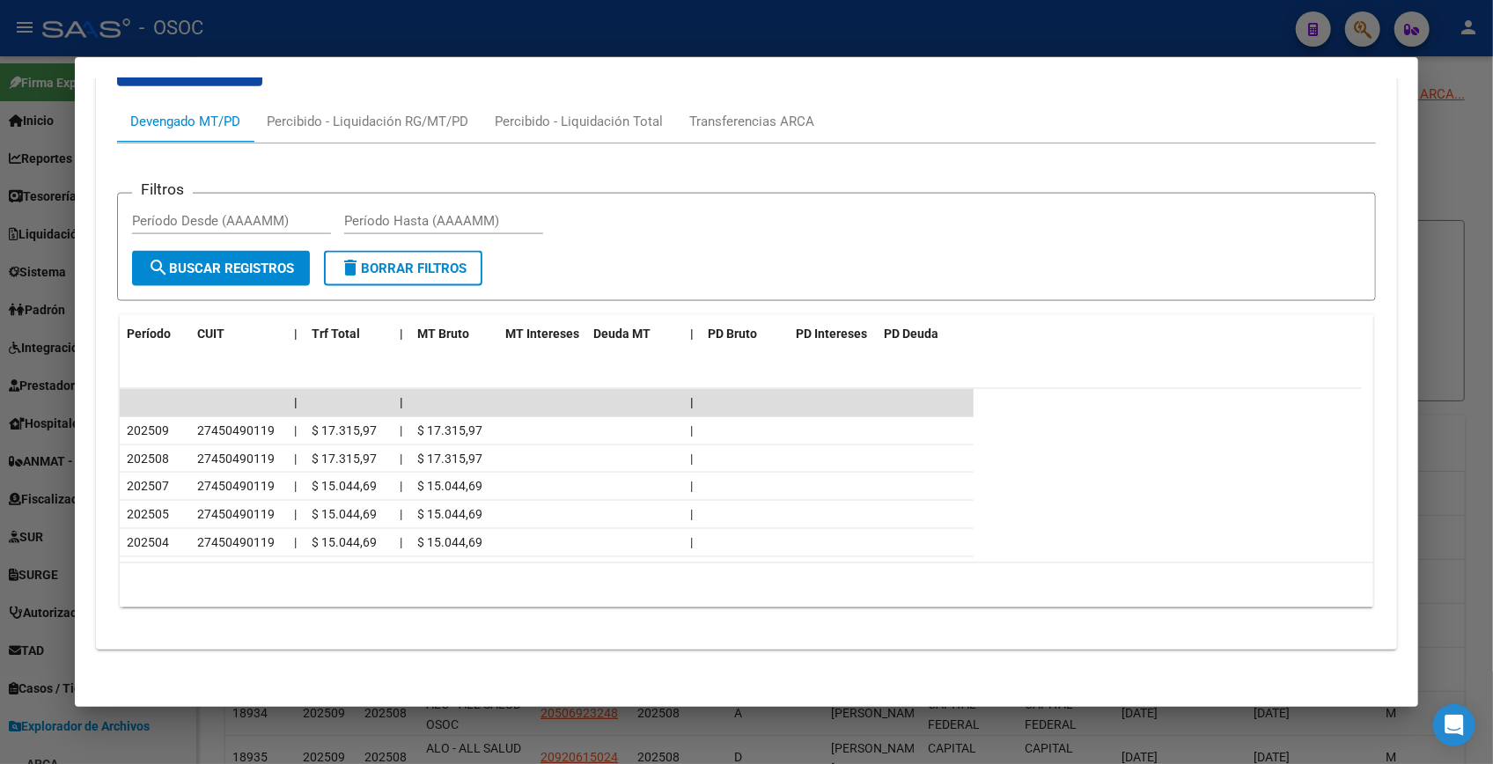
click at [1442, 159] on div at bounding box center [746, 382] width 1493 height 764
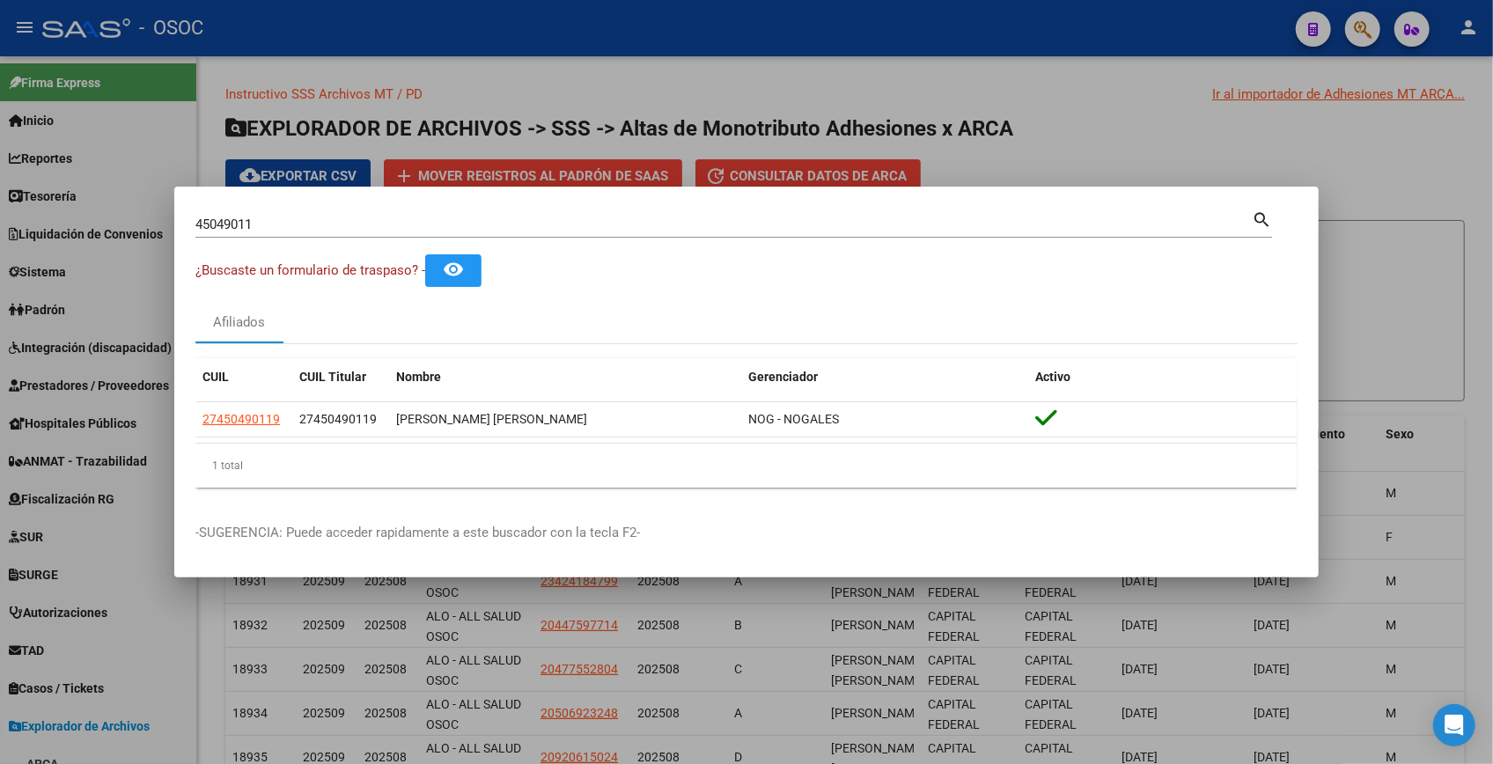
click at [1442, 159] on div at bounding box center [746, 382] width 1493 height 764
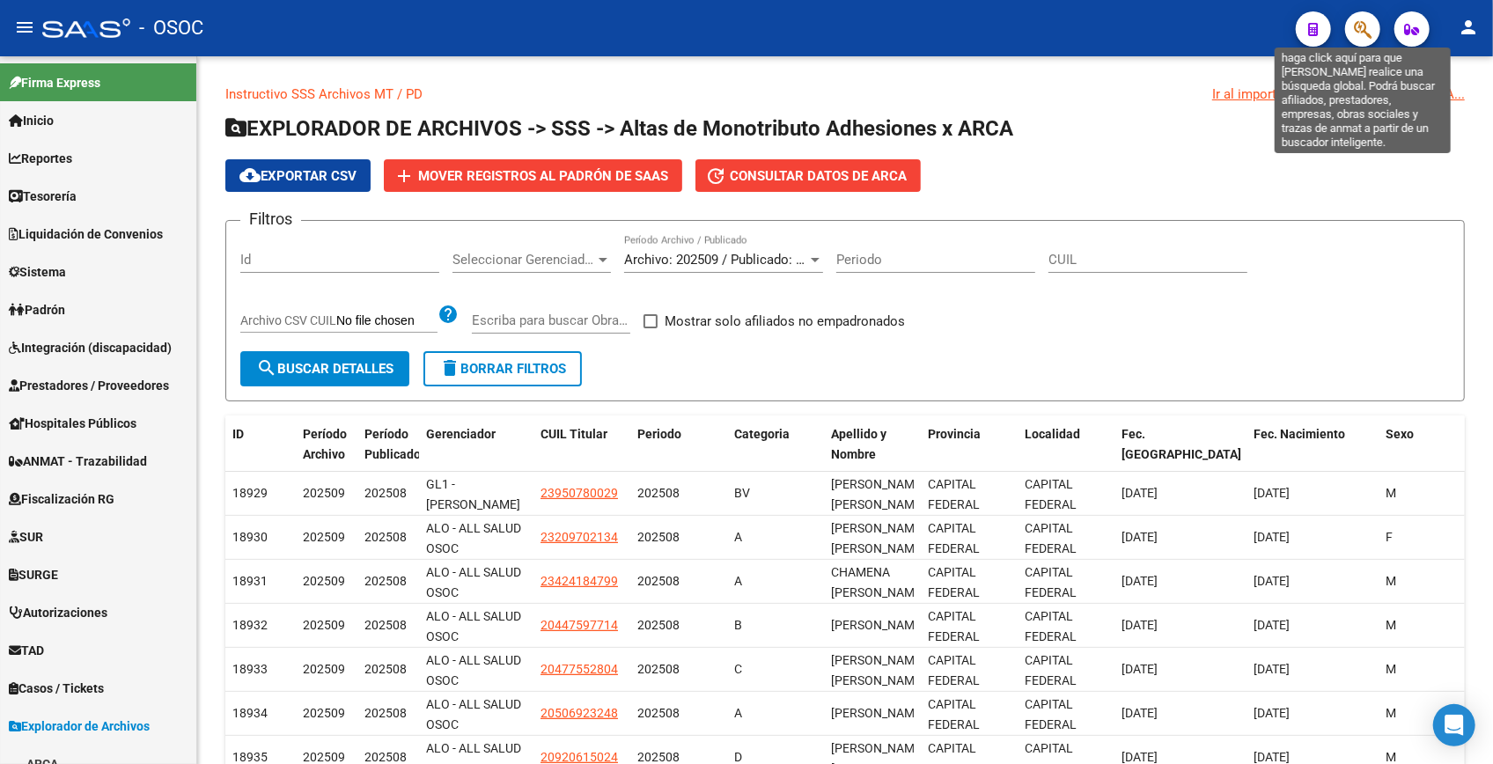
click at [1366, 38] on icon "button" at bounding box center [1363, 29] width 18 height 20
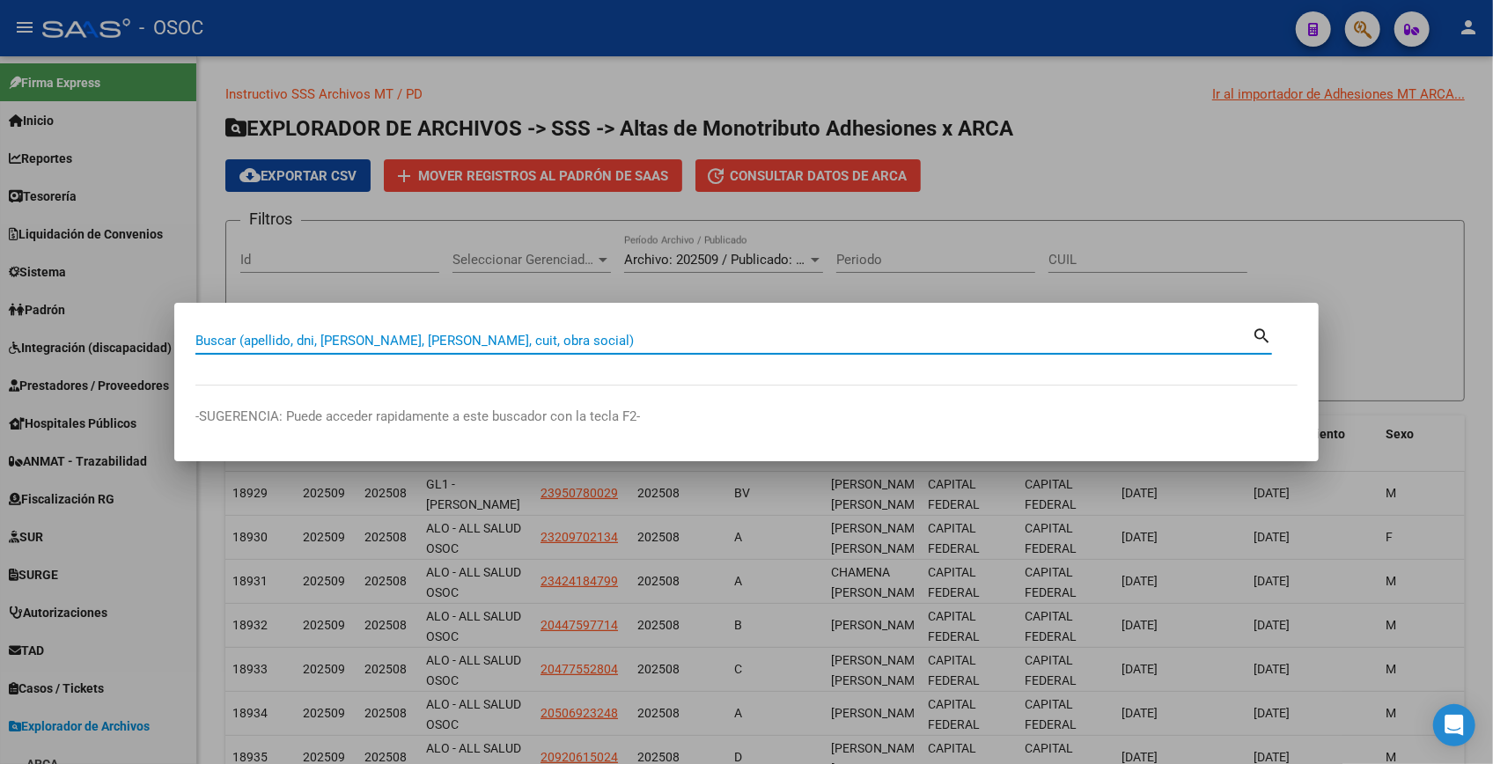
paste input "32343527"
type input "32343527"
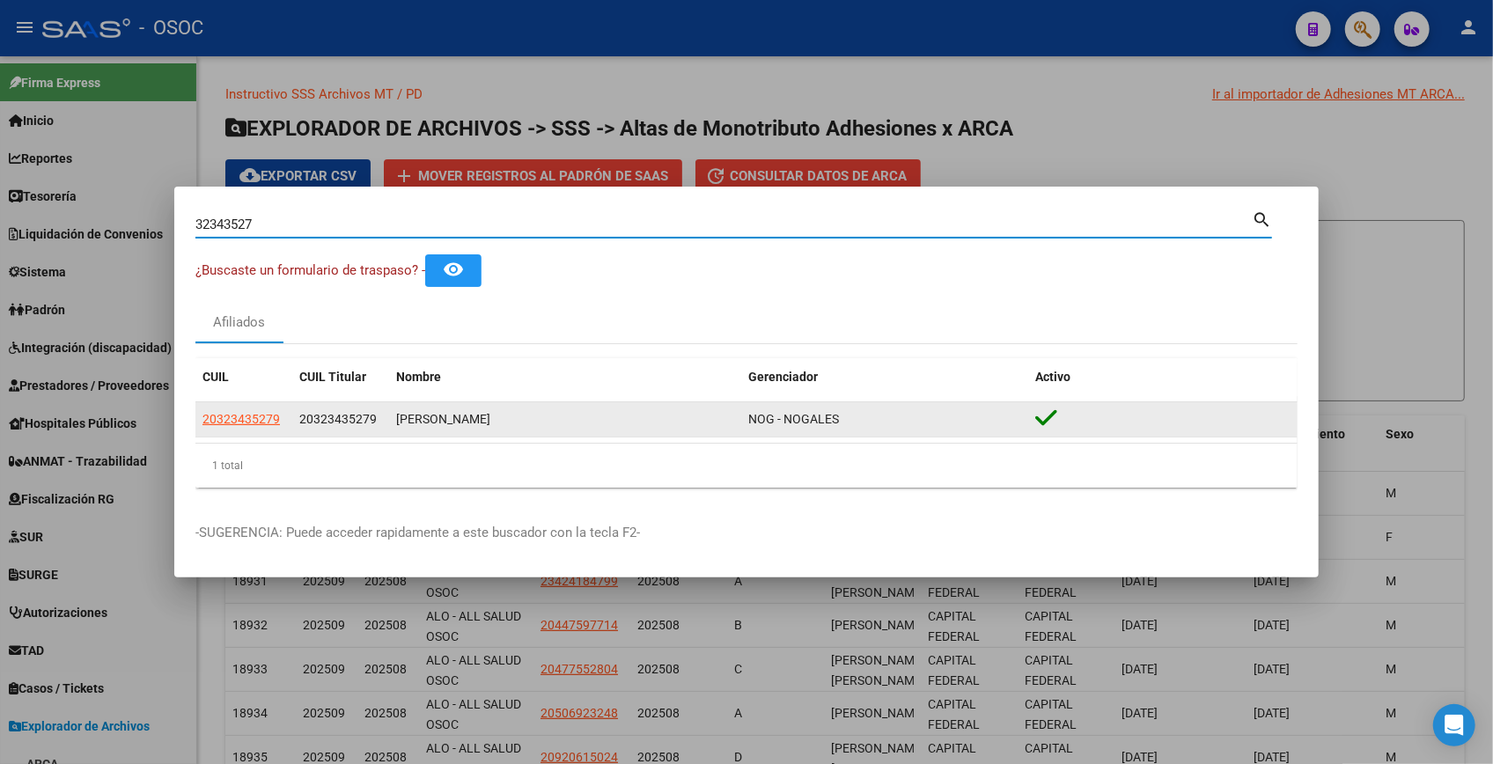
click at [264, 419] on span "20323435279" at bounding box center [241, 419] width 77 height 14
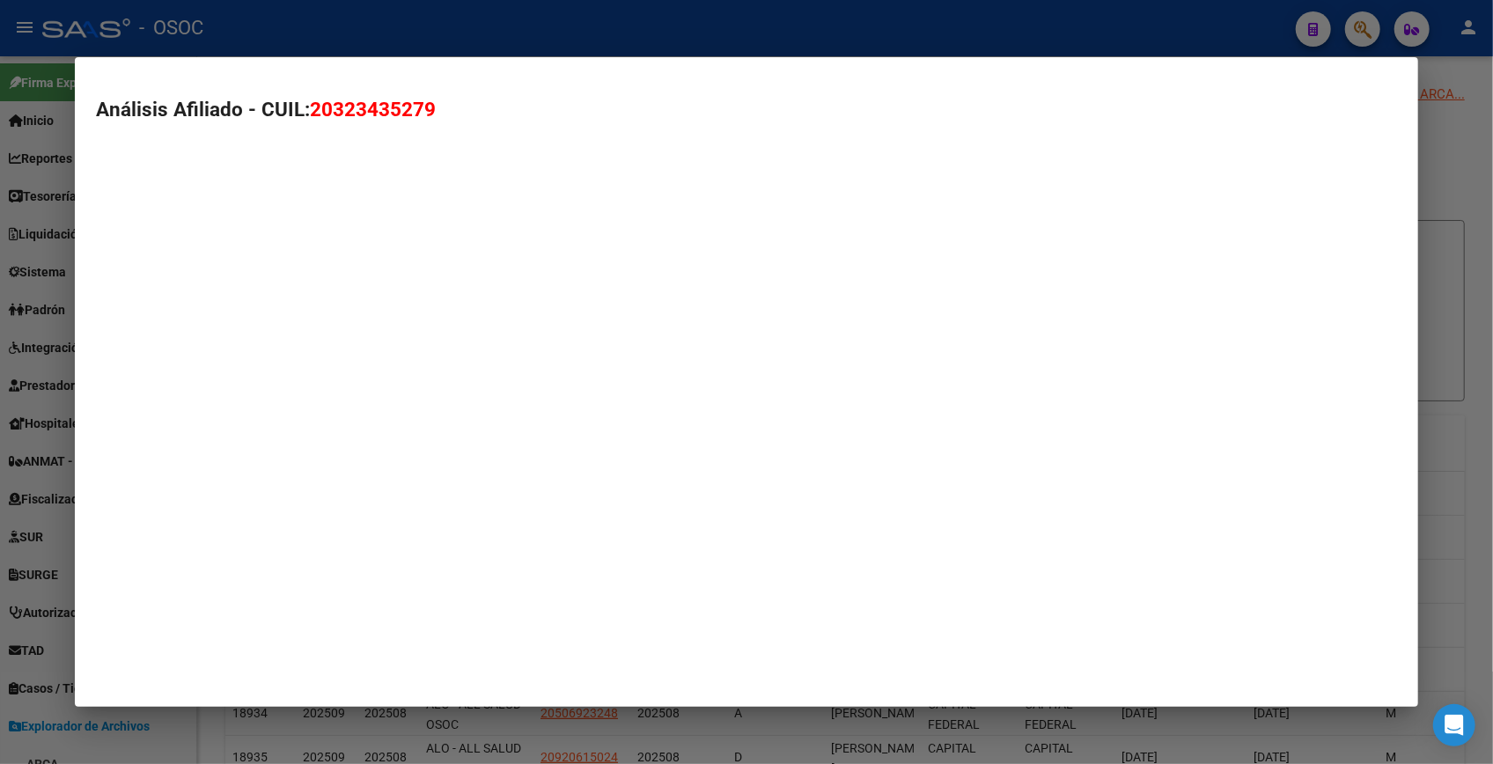
type textarea "20323435279"
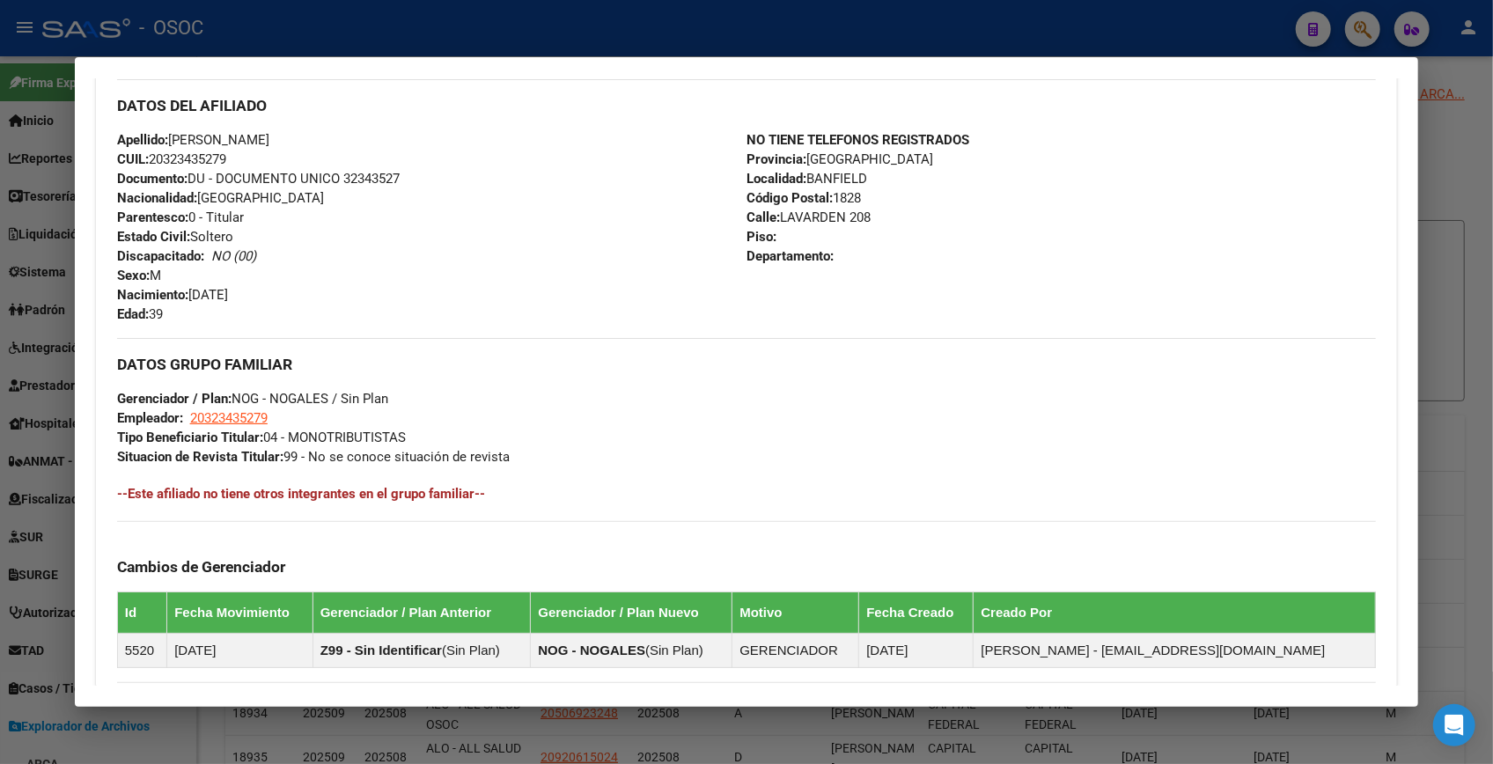
scroll to position [838, 0]
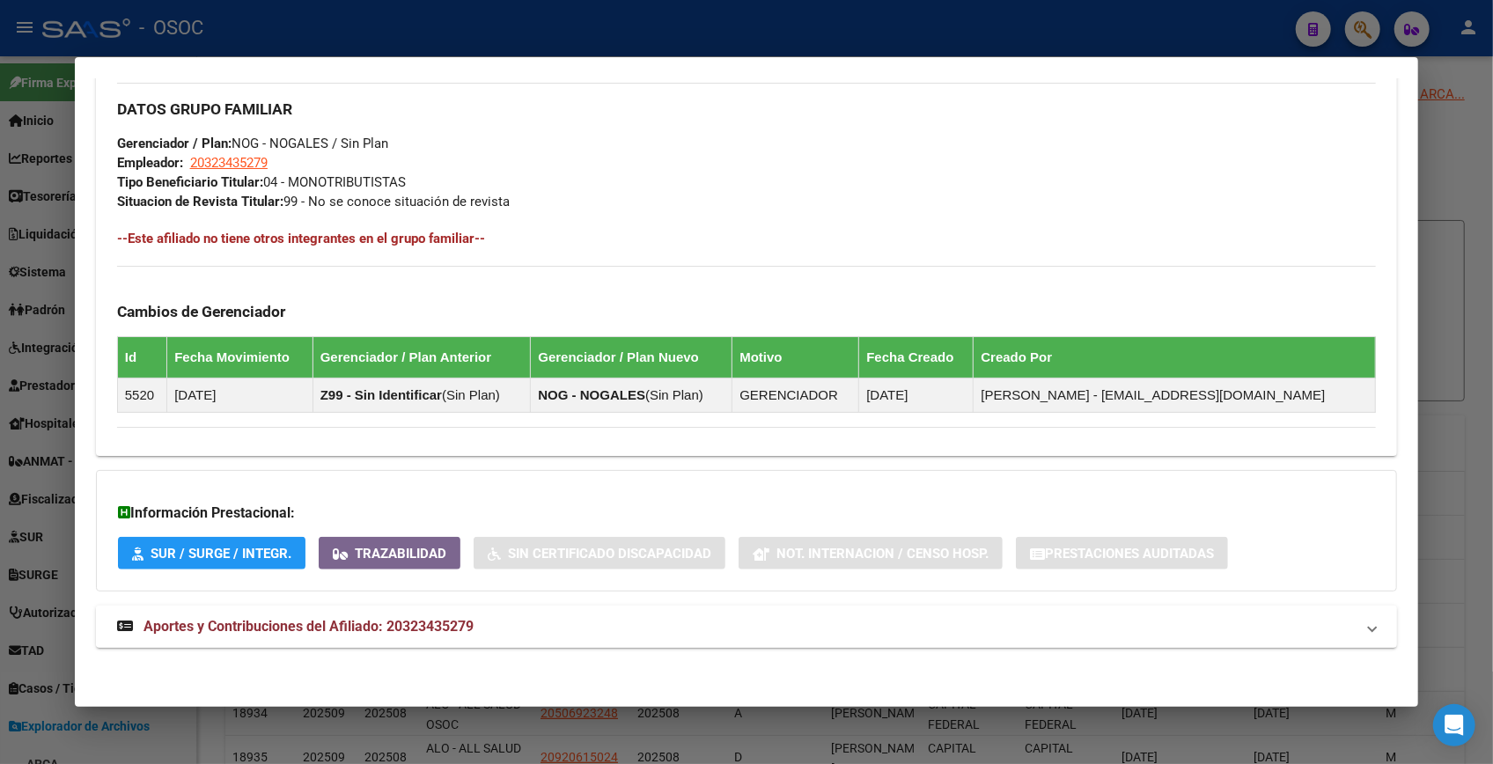
click at [409, 637] on mat-expansion-panel-header "Aportes y Contribuciones del Afiliado: 20323435279" at bounding box center [747, 627] width 1302 height 42
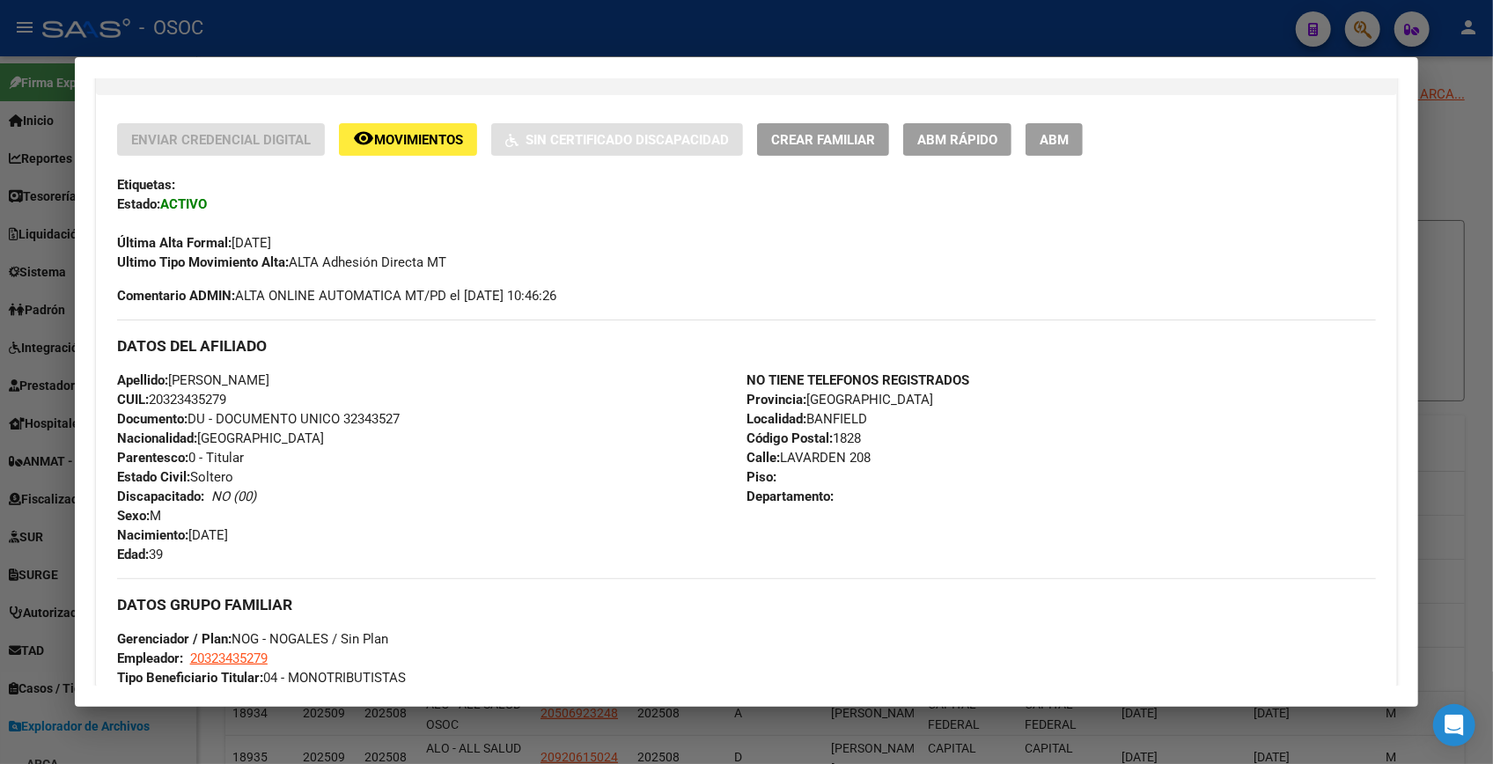
scroll to position [423, 0]
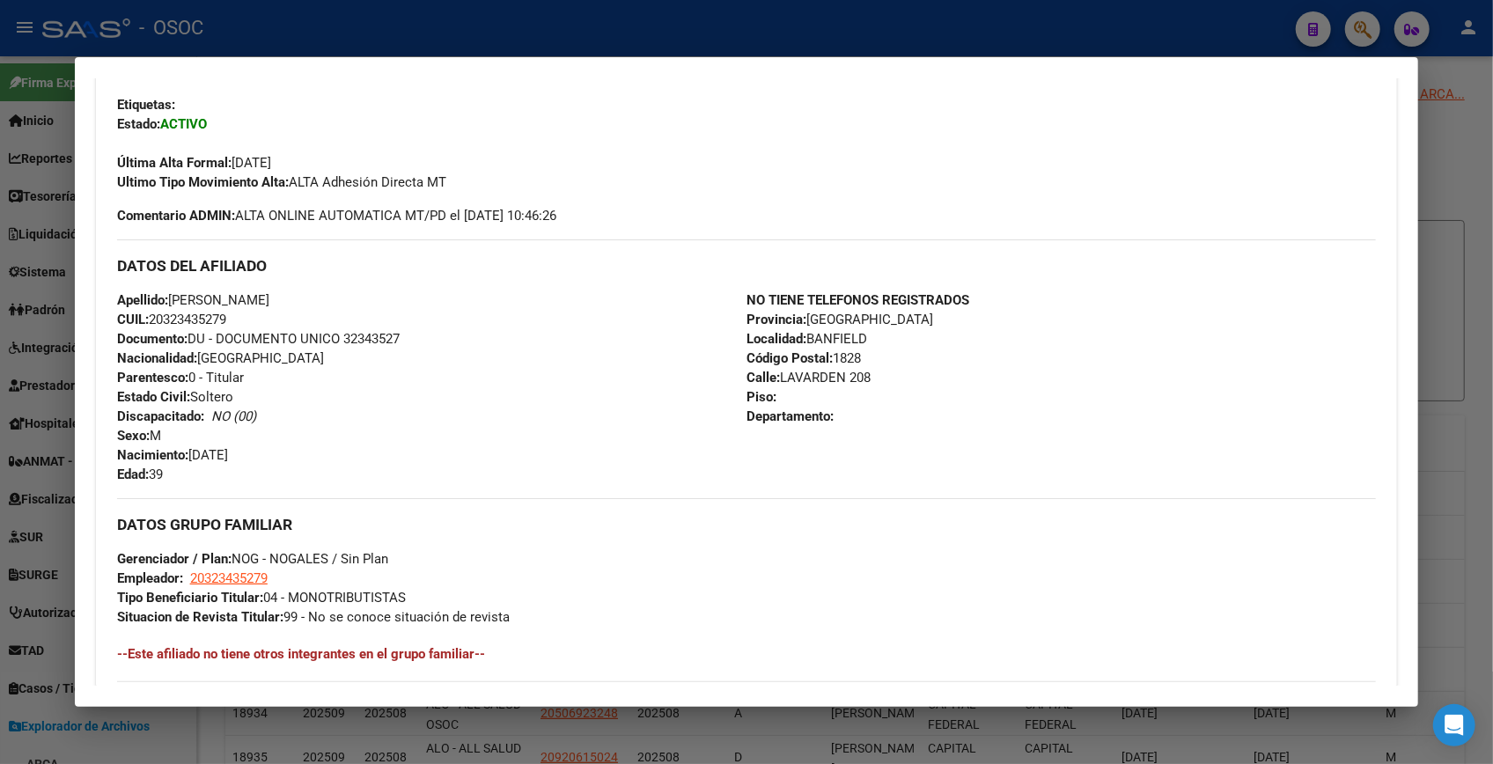
click at [1463, 128] on div at bounding box center [746, 382] width 1493 height 764
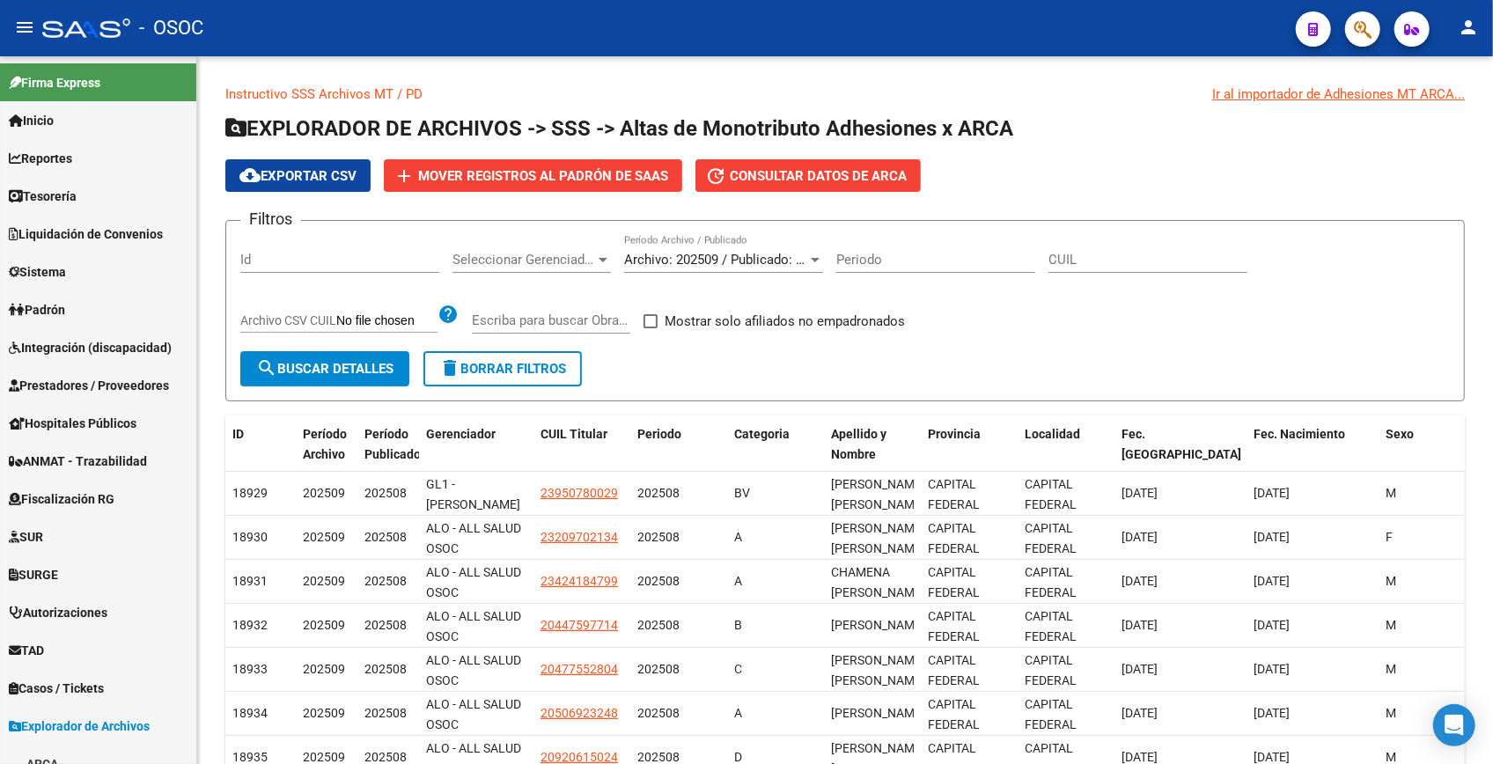
click at [1365, 46] on span "button" at bounding box center [1363, 29] width 18 height 36
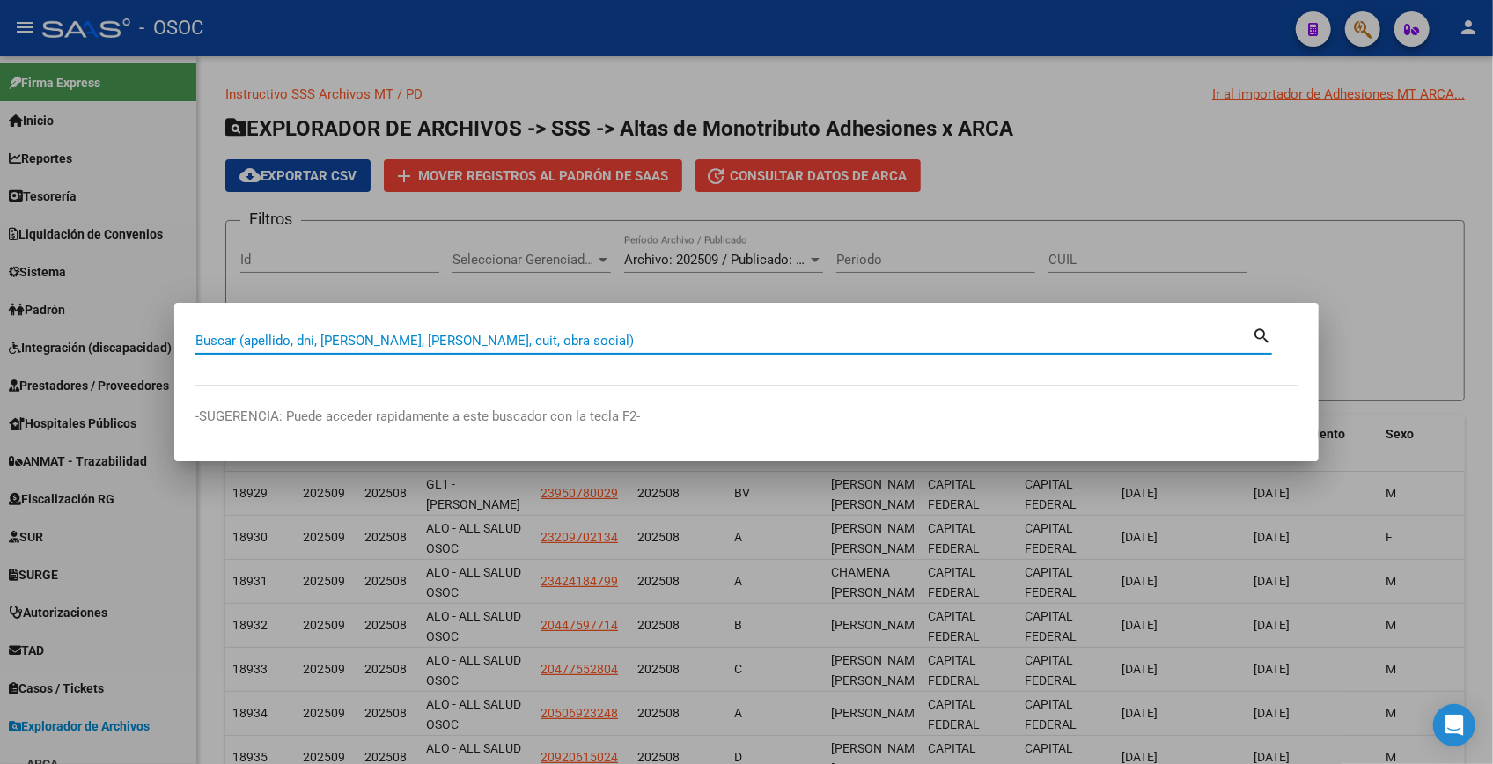
paste input "38530086"
type input "38530086"
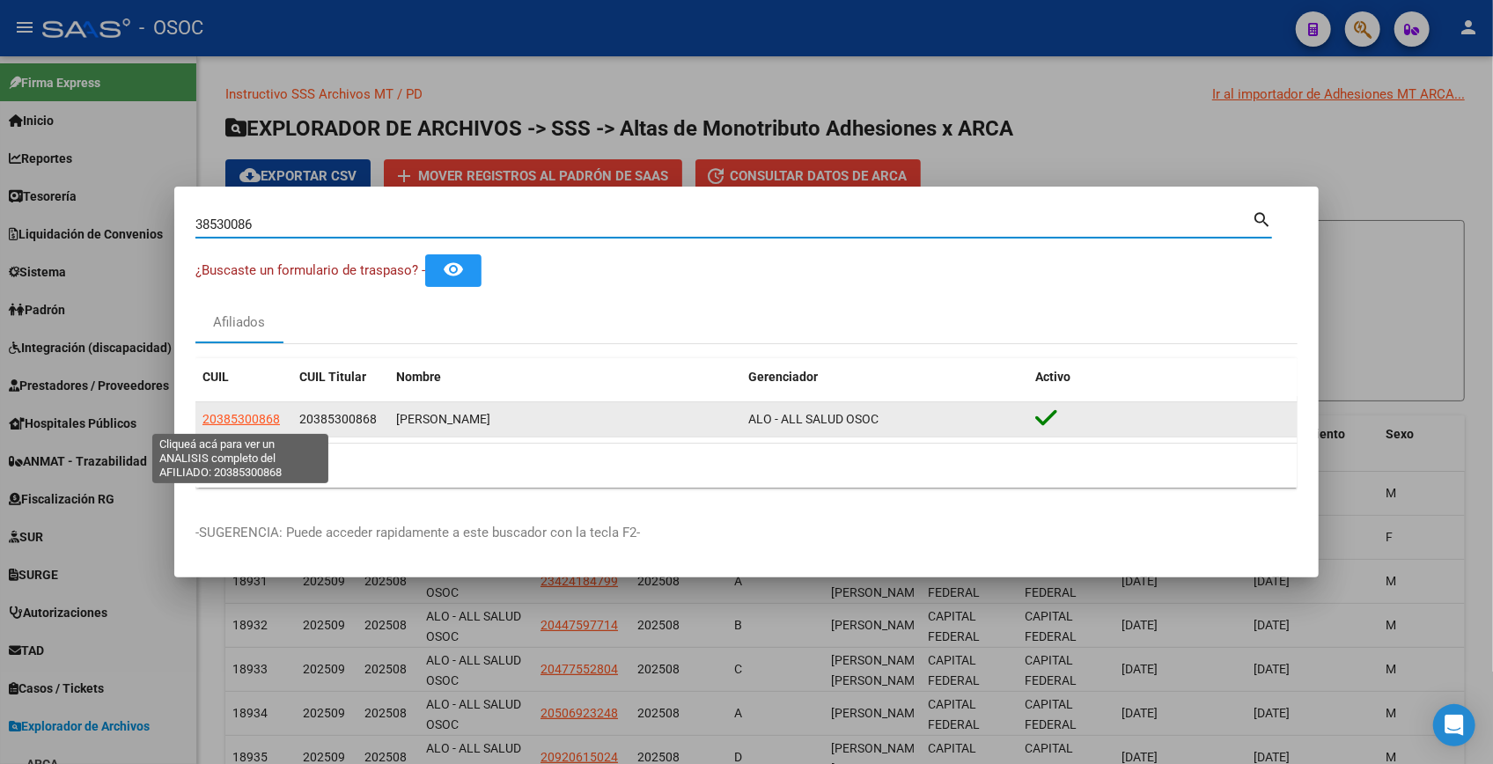
click at [265, 419] on span "20385300868" at bounding box center [241, 419] width 77 height 14
type textarea "20385300868"
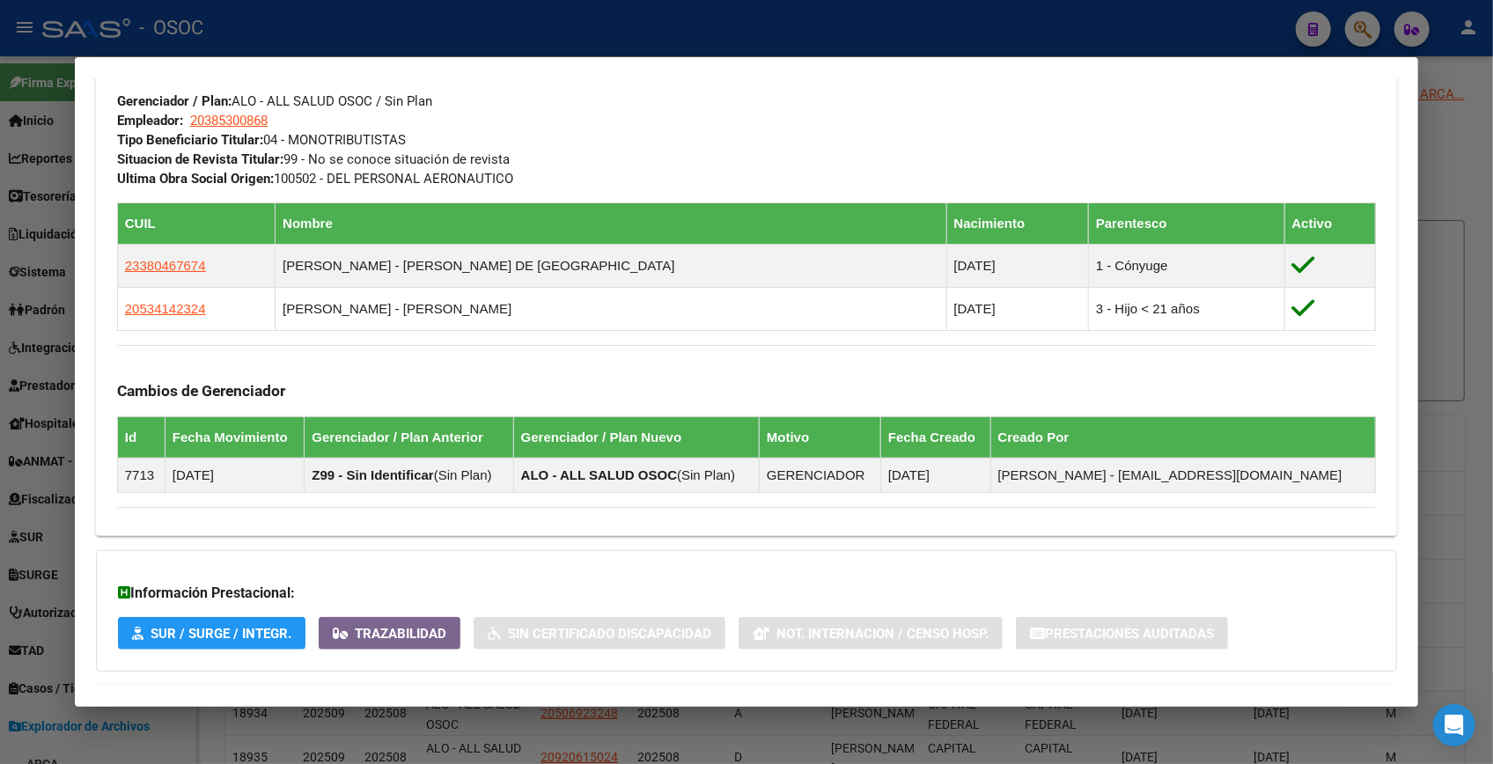
scroll to position [961, 0]
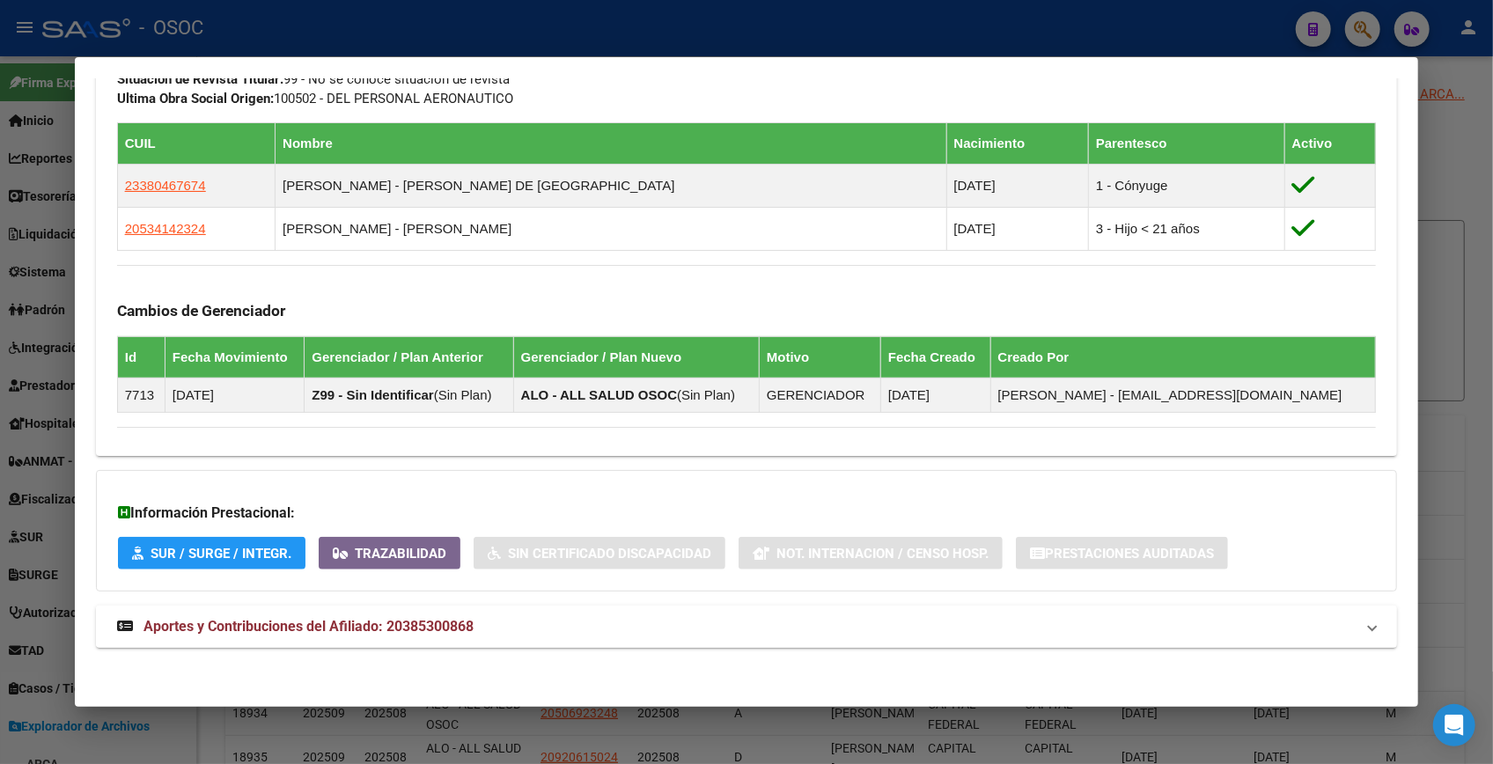
click at [574, 606] on mat-expansion-panel-header "Aportes y Contribuciones del Afiliado: 20385300868" at bounding box center [747, 627] width 1302 height 42
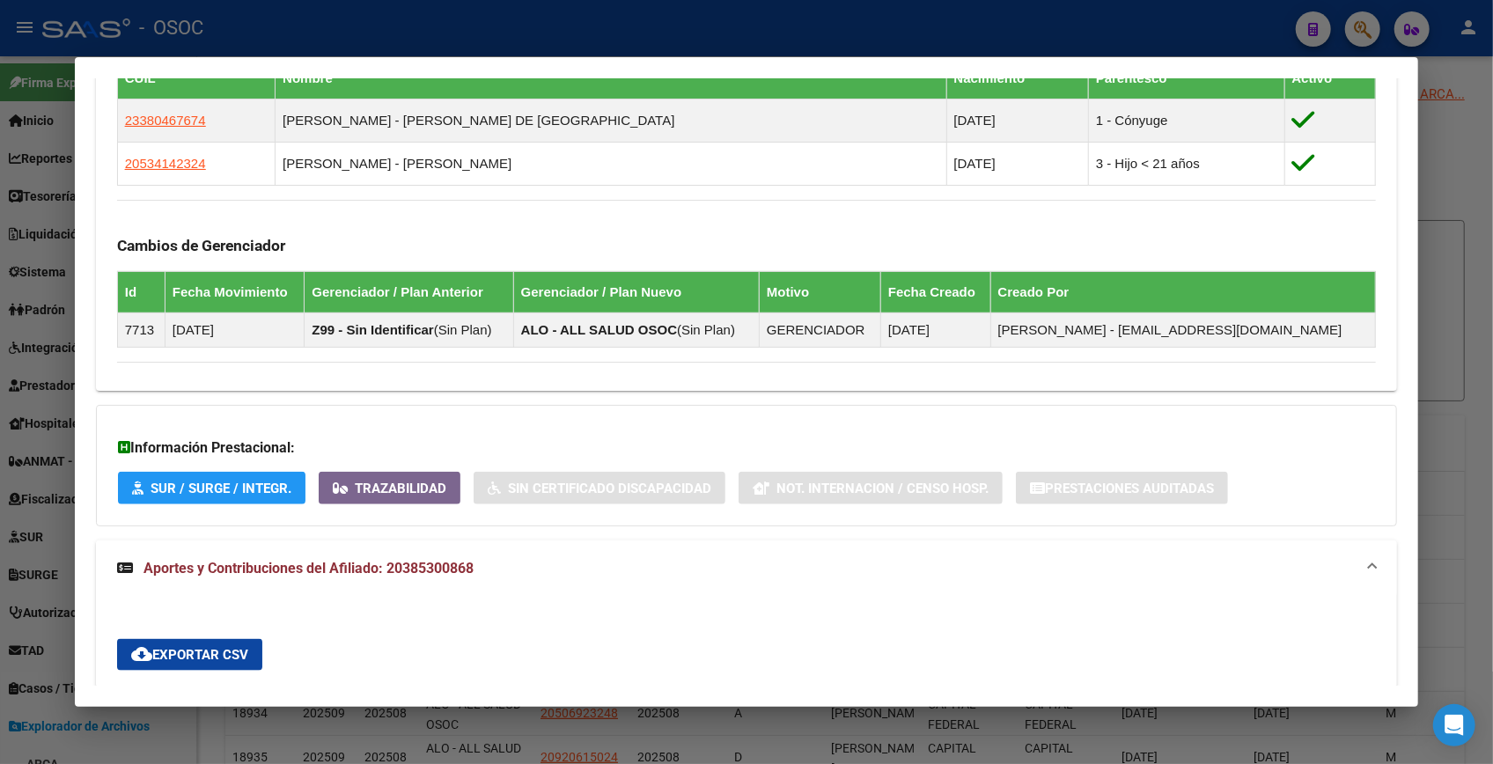
scroll to position [1666, 0]
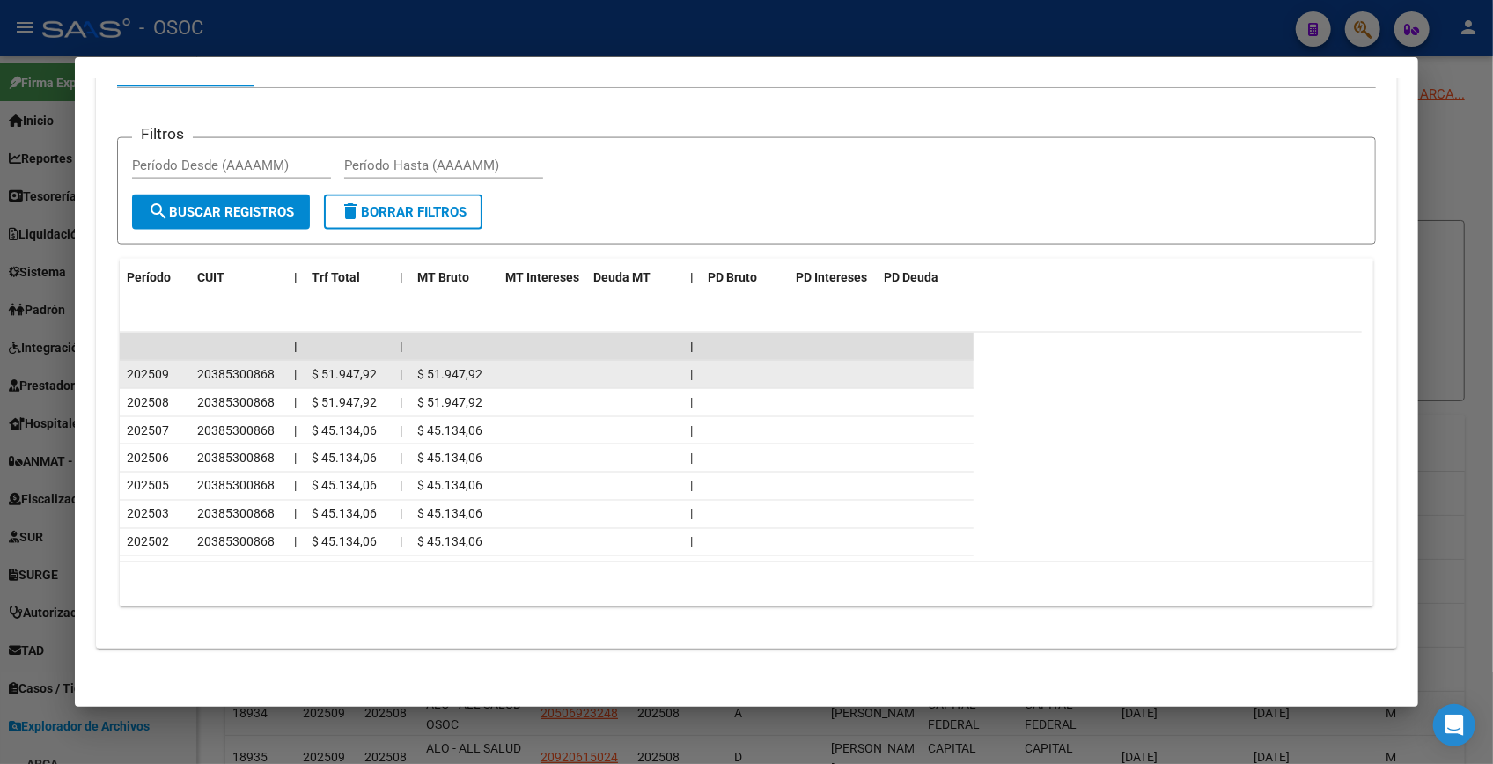
click at [613, 374] on datatable-body-cell at bounding box center [634, 374] width 97 height 27
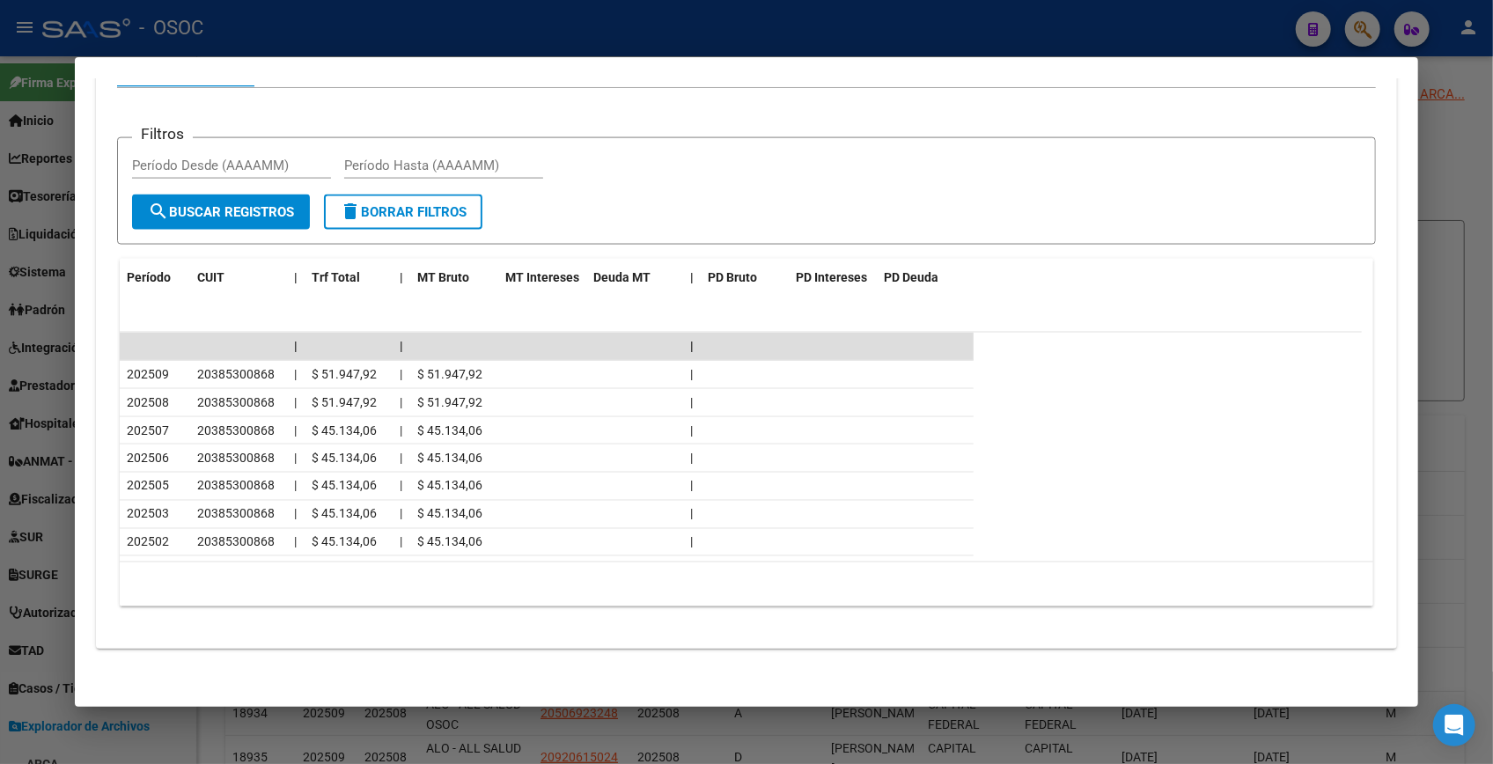
scroll to position [0, 0]
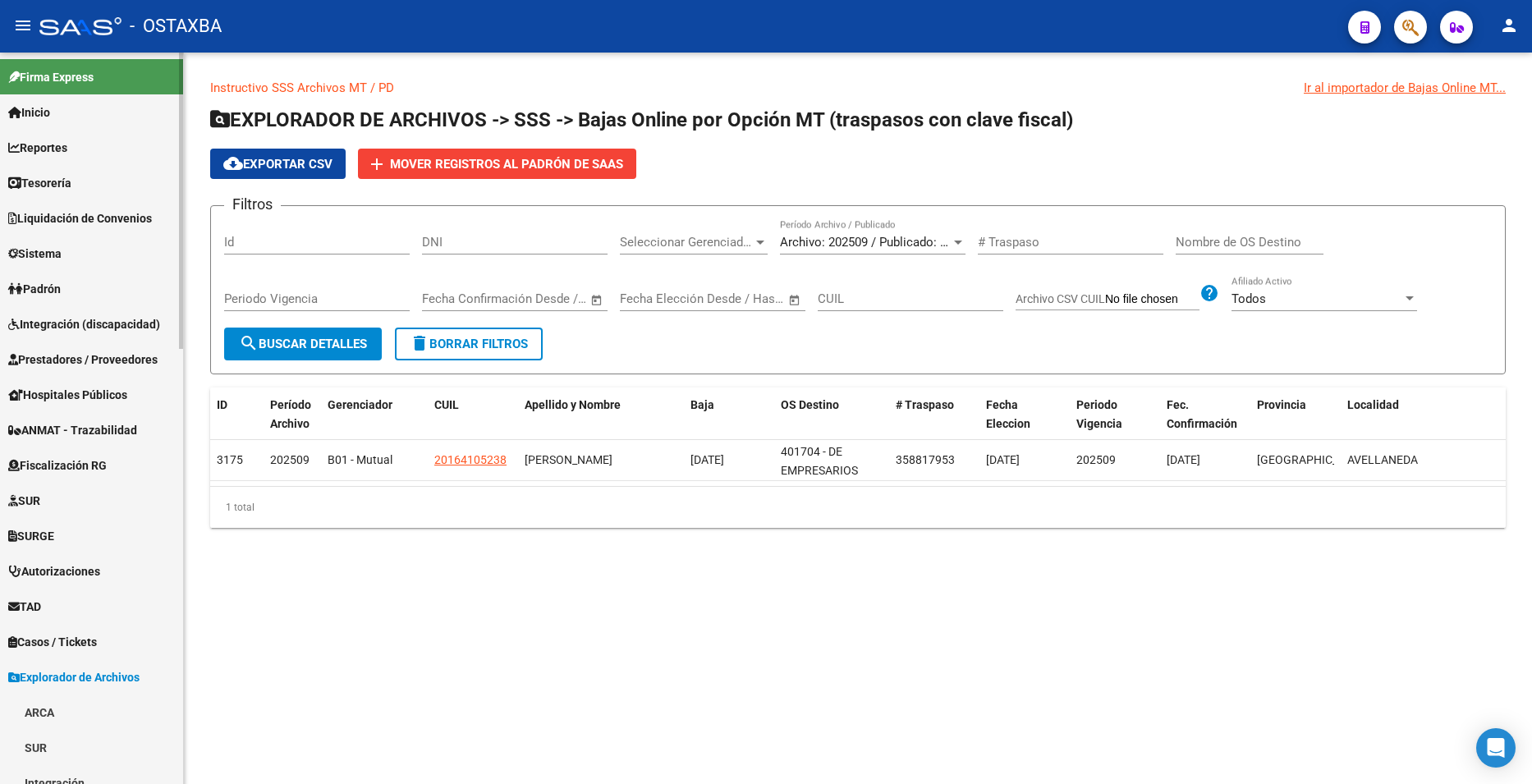
scroll to position [603, 0]
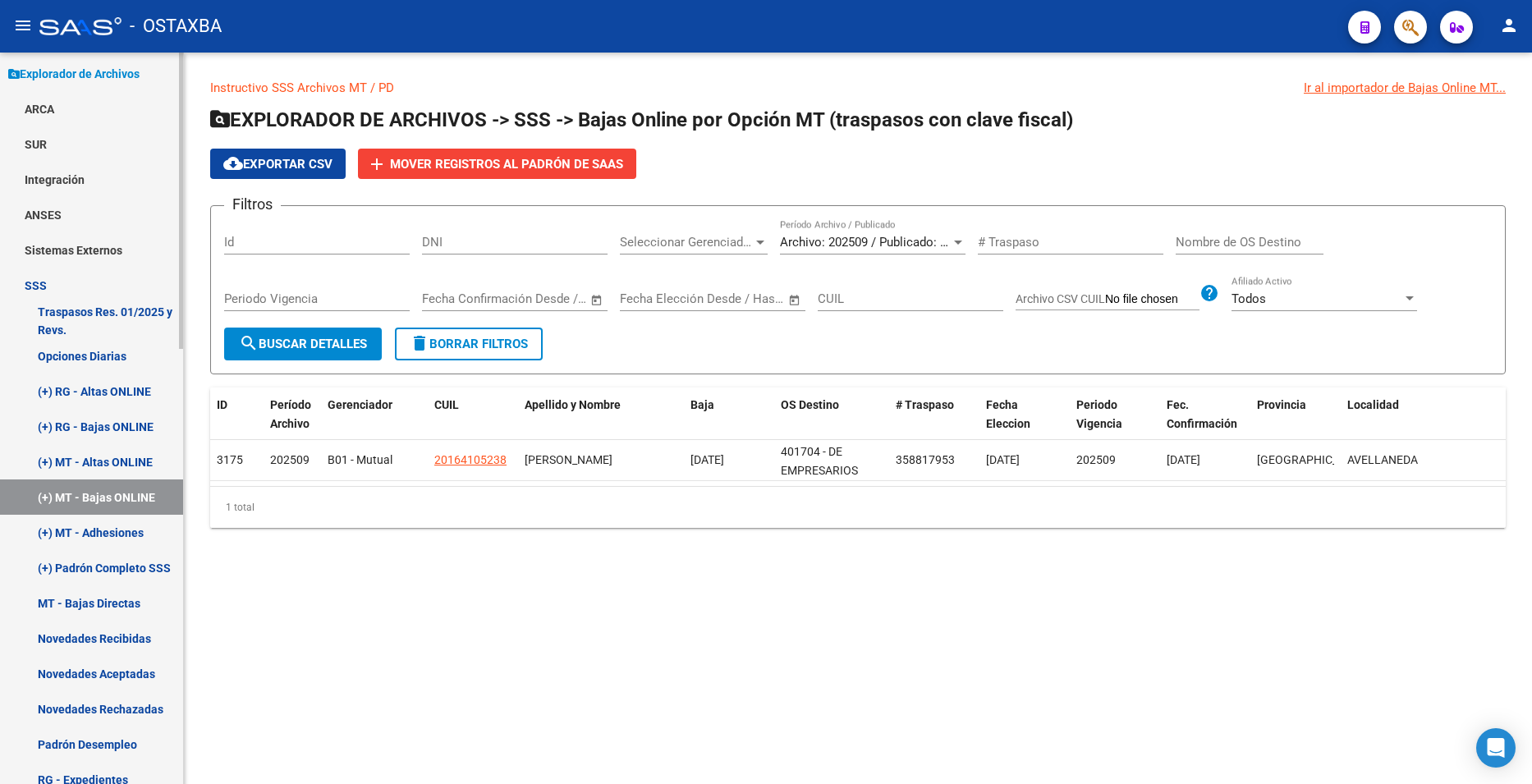
click at [122, 461] on link "(+) MT - Altas ONLINE" at bounding box center [91, 461] width 183 height 35
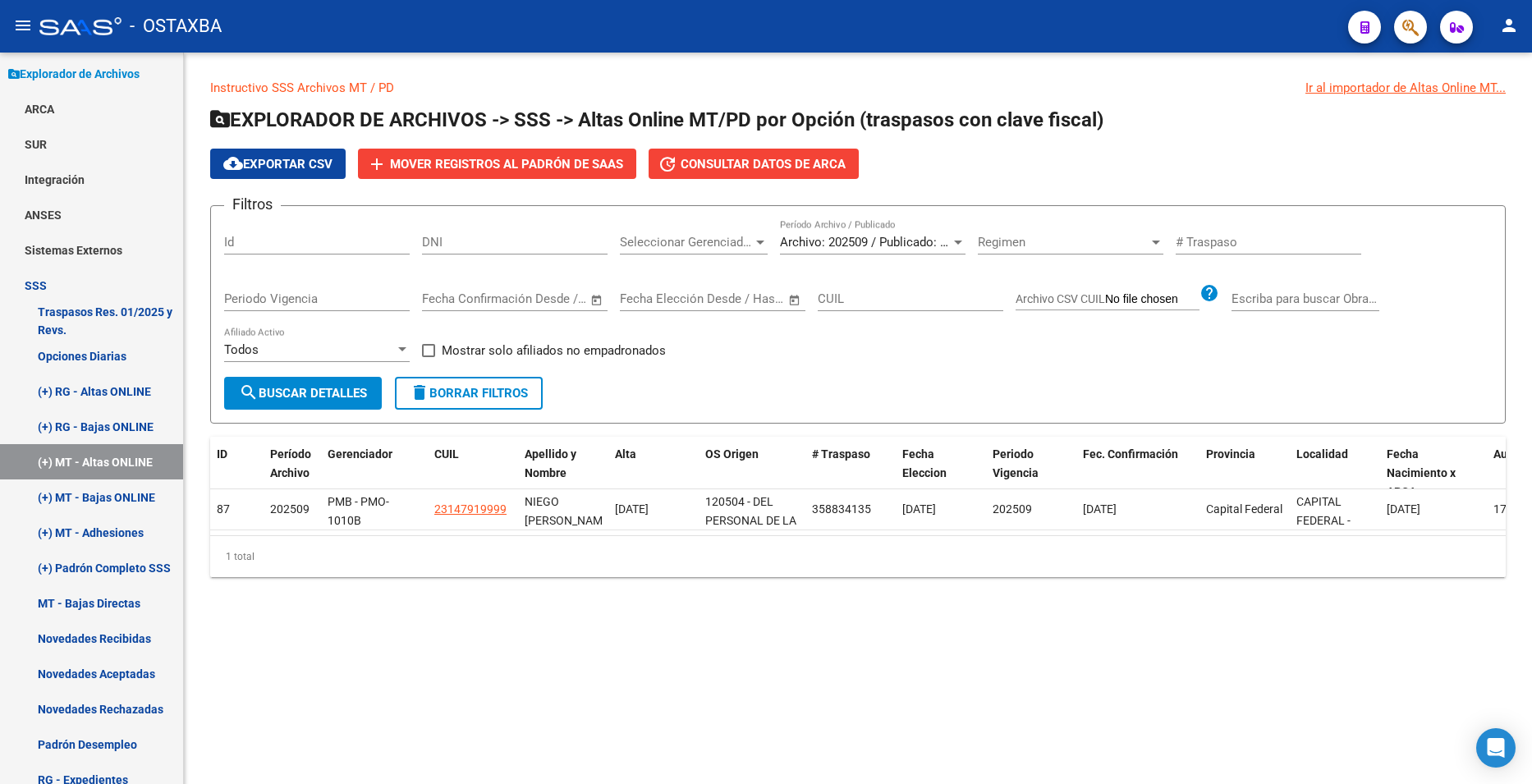
click at [946, 235] on span "Archivo: 202509 / Publicado: 202508" at bounding box center [880, 242] width 200 height 15
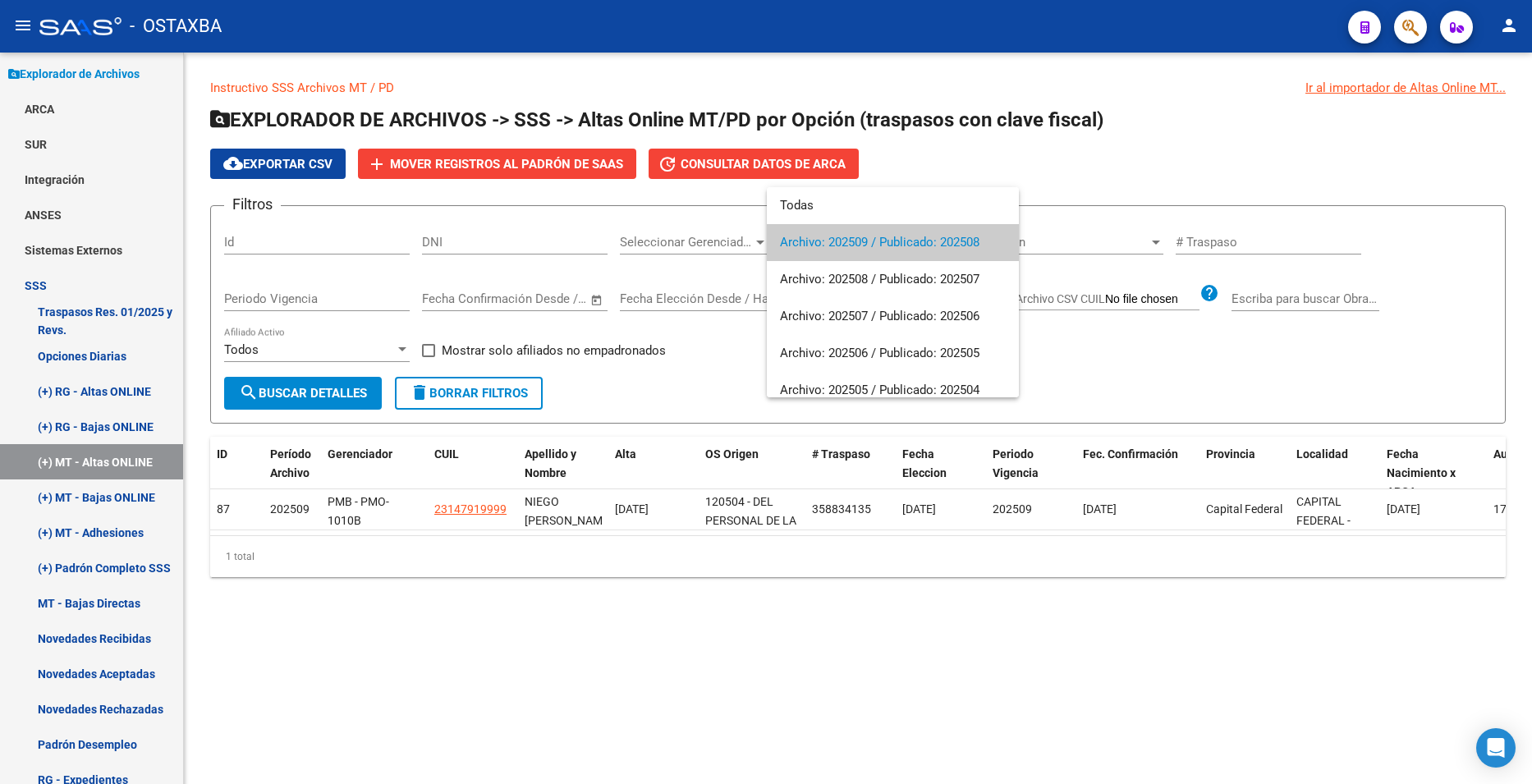
click at [80, 502] on div at bounding box center [766, 392] width 1532 height 784
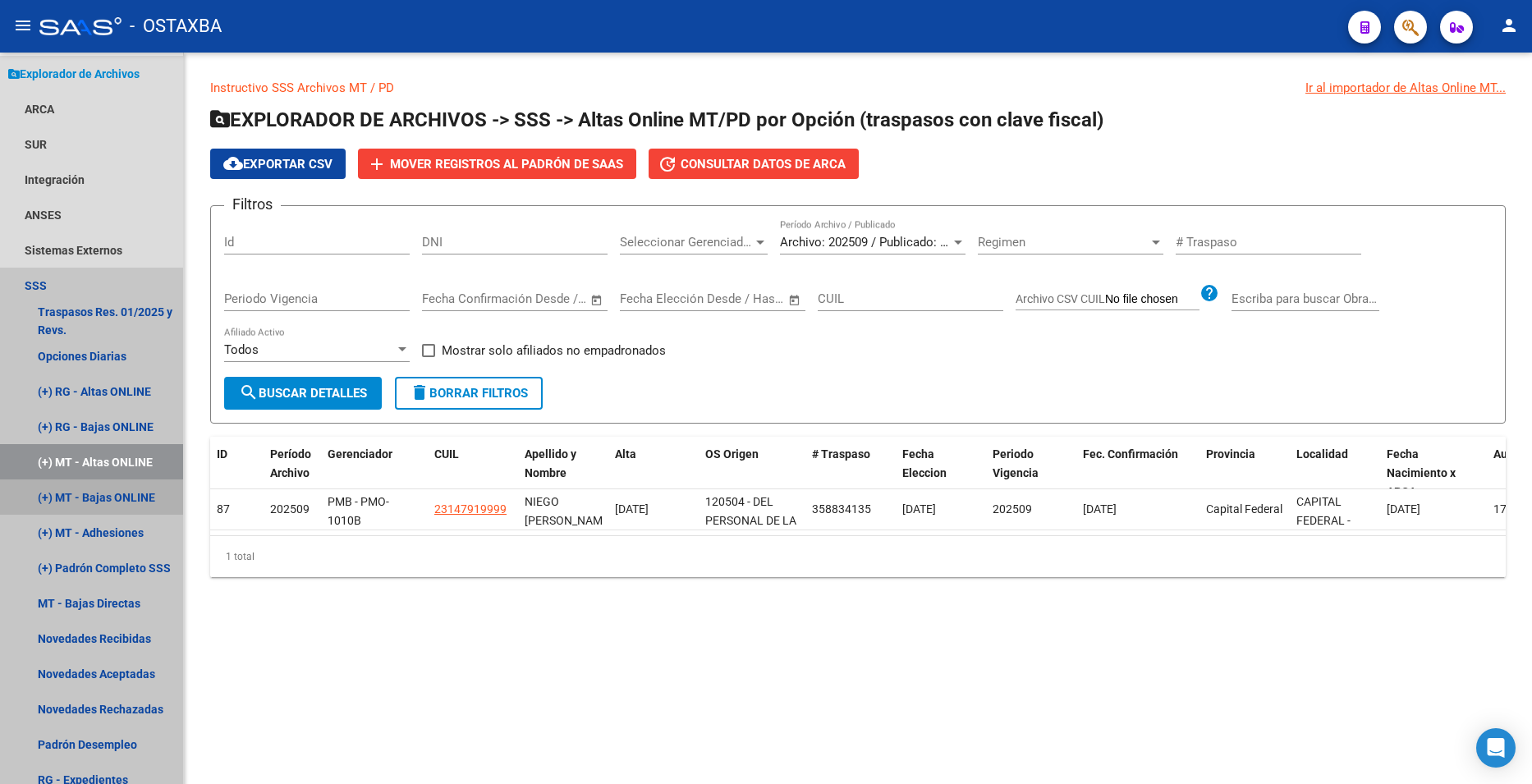
click at [80, 502] on link "(+) MT - Bajas ONLINE" at bounding box center [91, 497] width 183 height 35
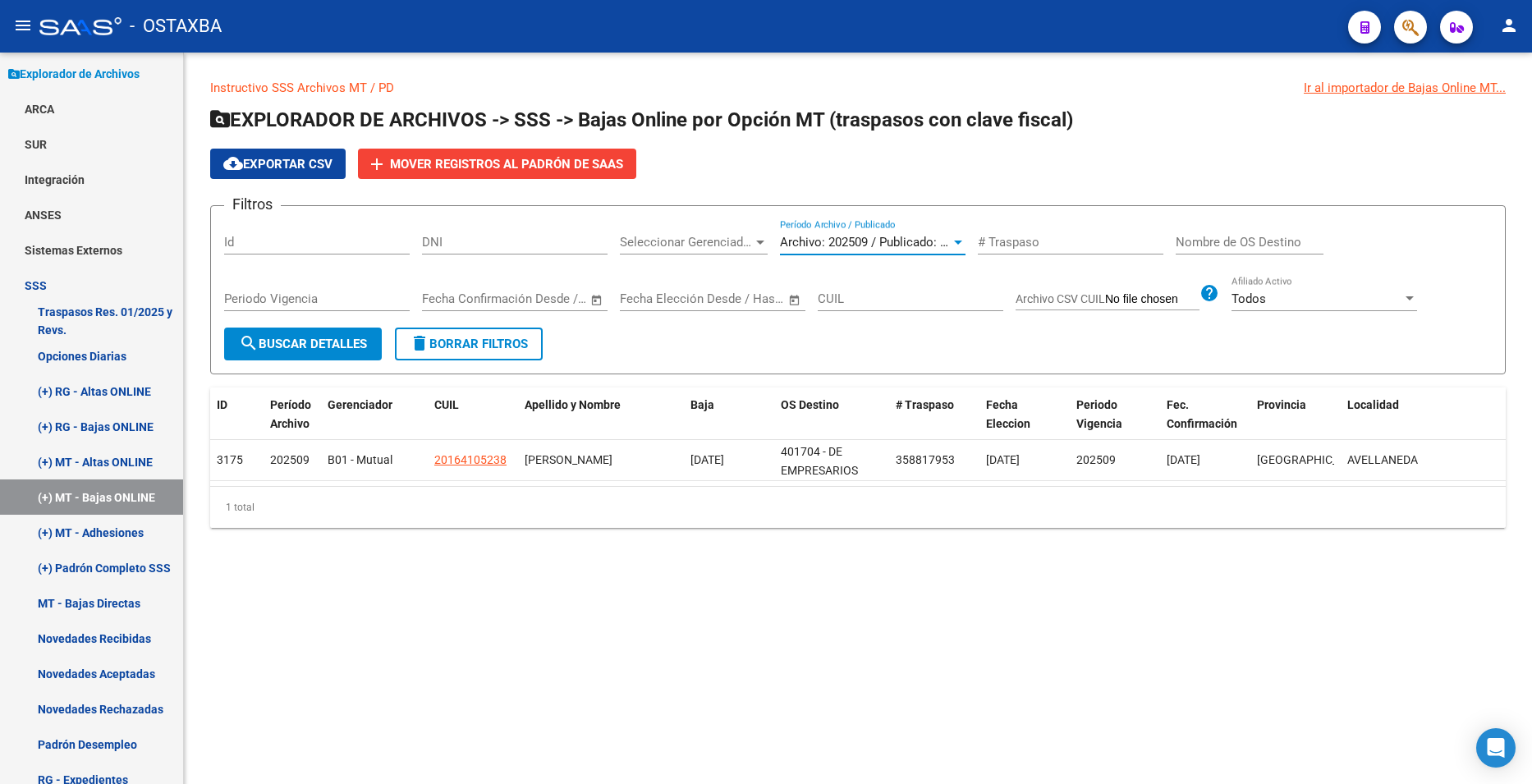
click at [873, 240] on span "Archivo: 202509 / Publicado: 202508" at bounding box center [880, 242] width 200 height 15
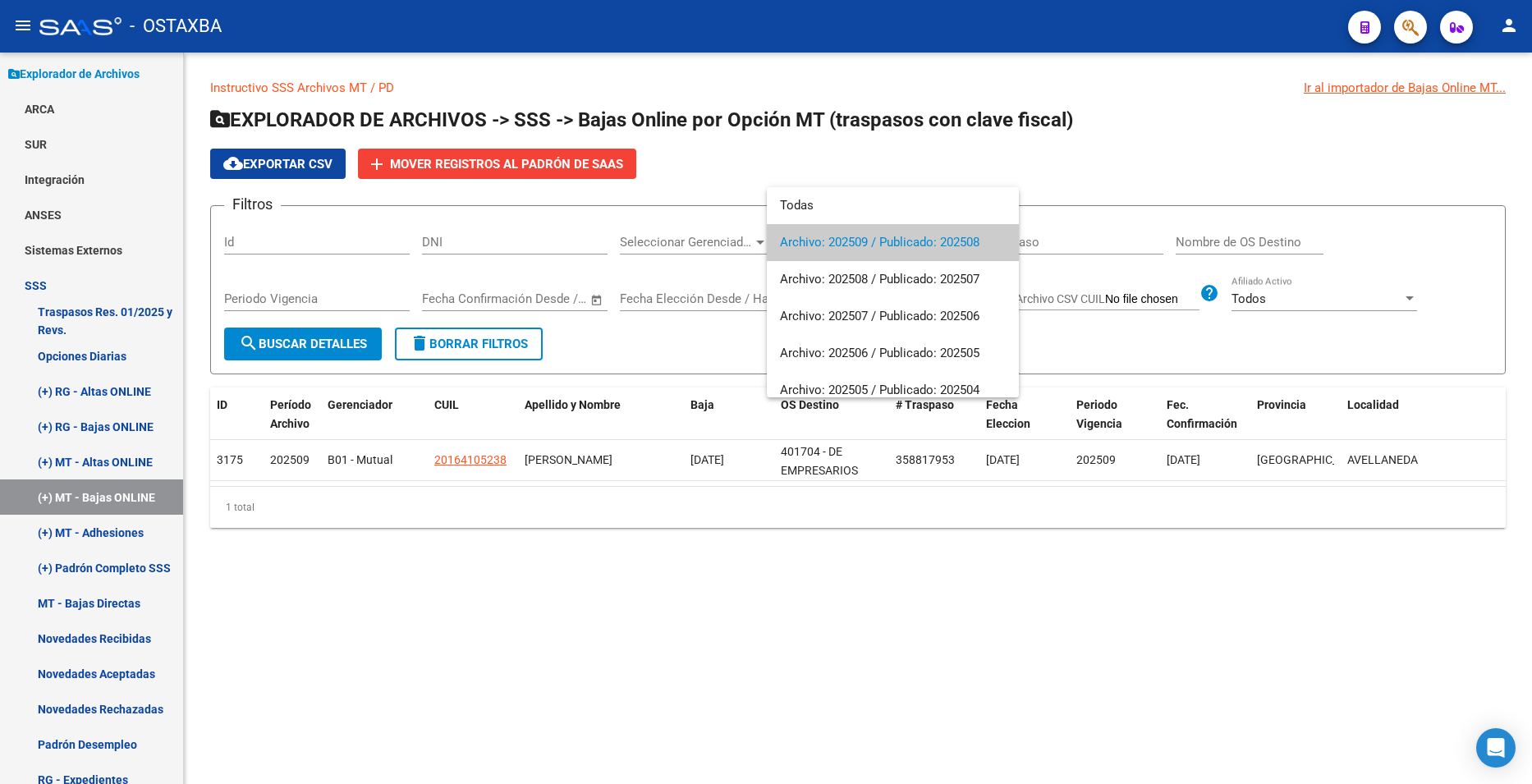
click at [629, 657] on div at bounding box center [766, 392] width 1532 height 784
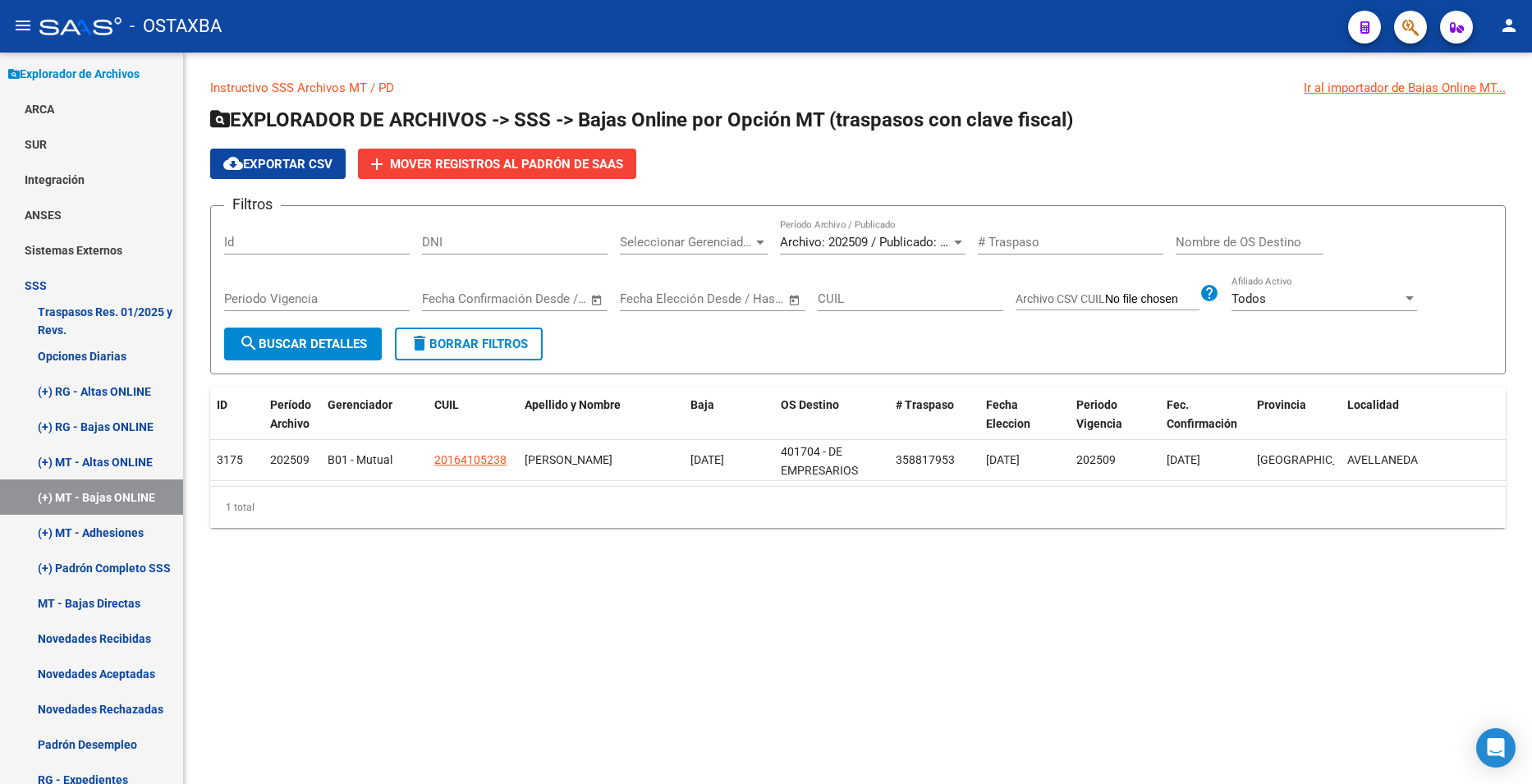
click at [1049, 650] on mat-sidenav-content "Instructivo SSS Archivos MT / PD Ir al importador de Bajas Online MT... EXPLORA…" at bounding box center [858, 418] width 1348 height 732
click at [973, 593] on mat-sidenav-content "Instructivo SSS Archivos MT / PD Ir al importador de Bajas Online MT... EXPLORA…" at bounding box center [858, 418] width 1348 height 732
